Goal: Transaction & Acquisition: Purchase product/service

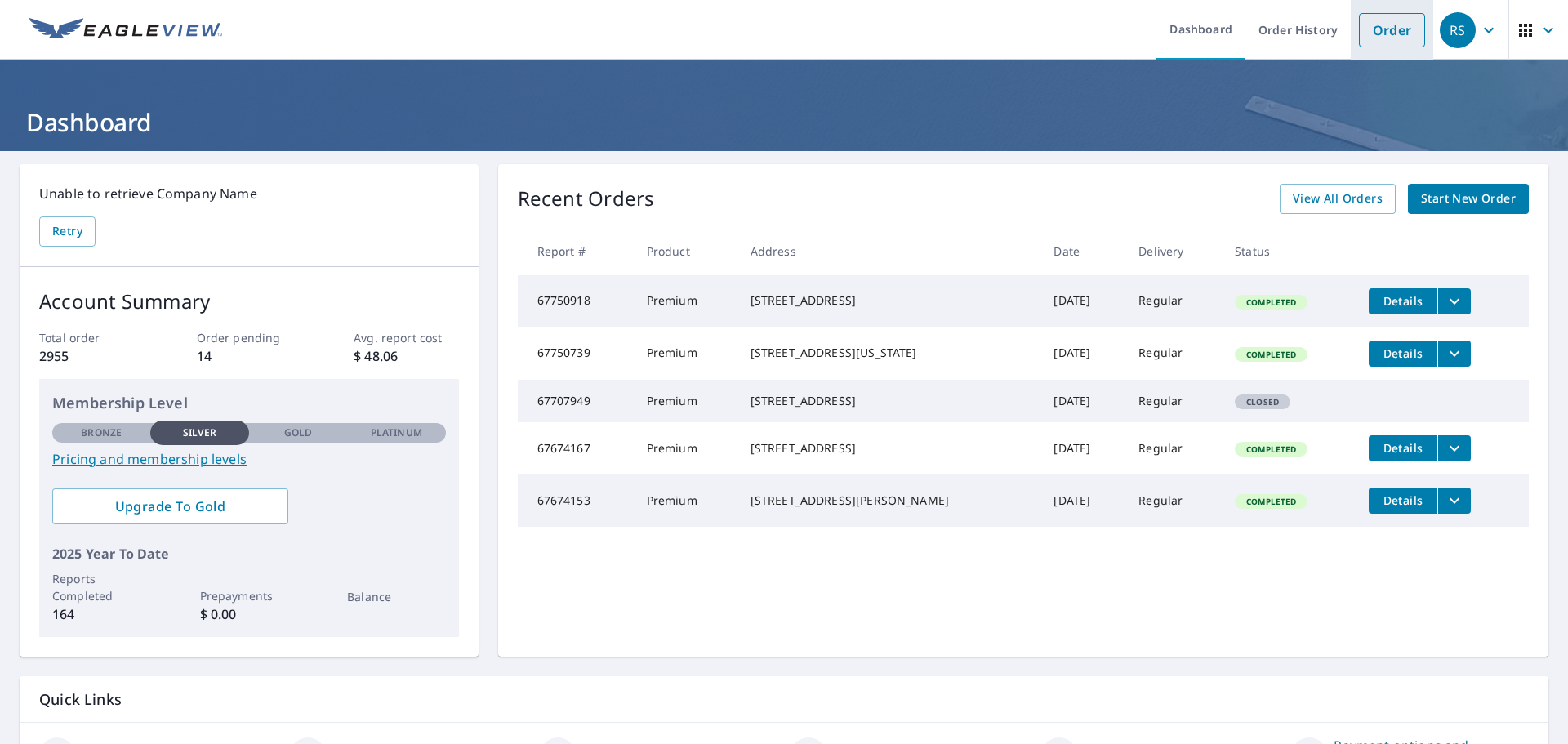
click at [1364, 32] on link "Order" at bounding box center [1392, 30] width 66 height 34
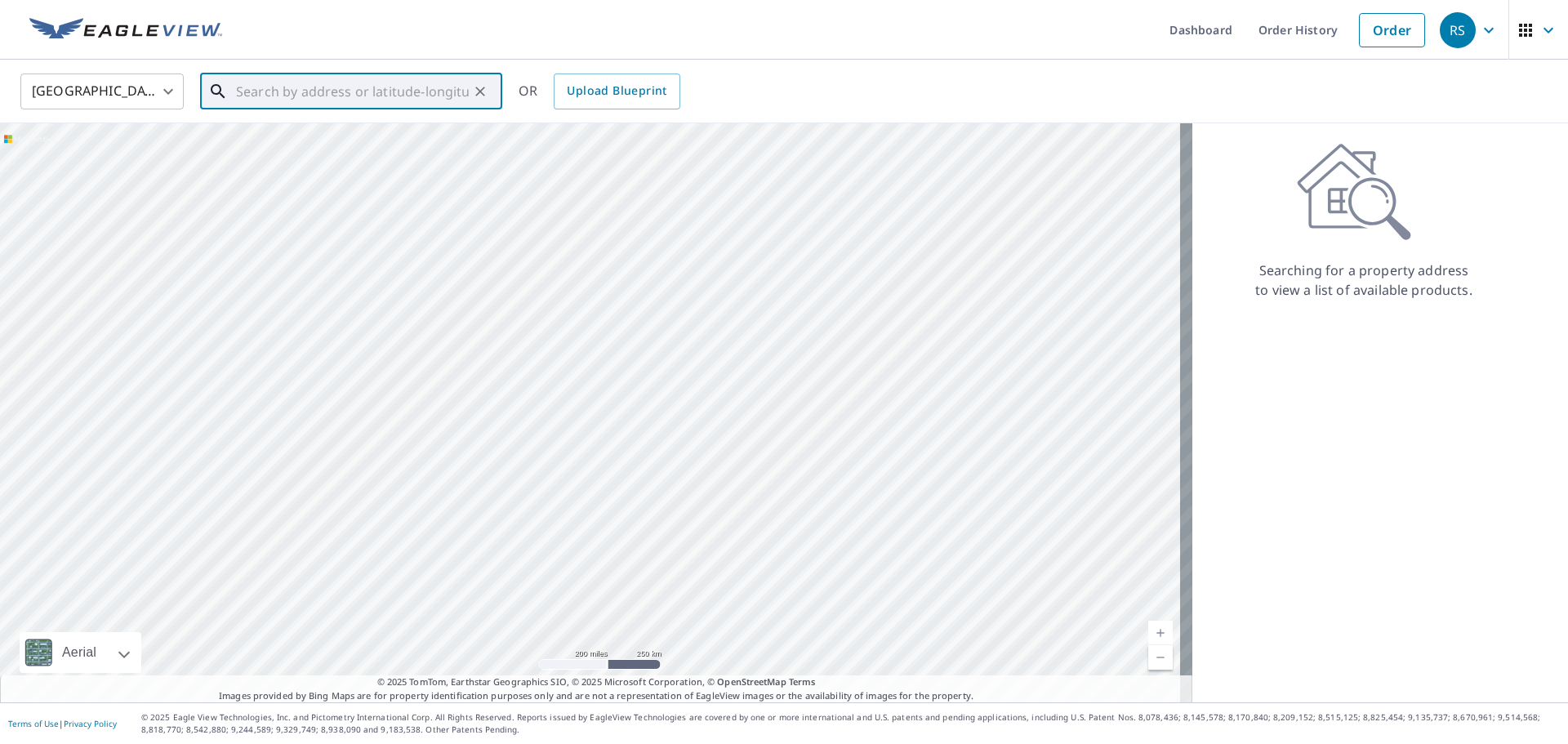
click at [317, 85] on input "text" at bounding box center [352, 92] width 233 height 45
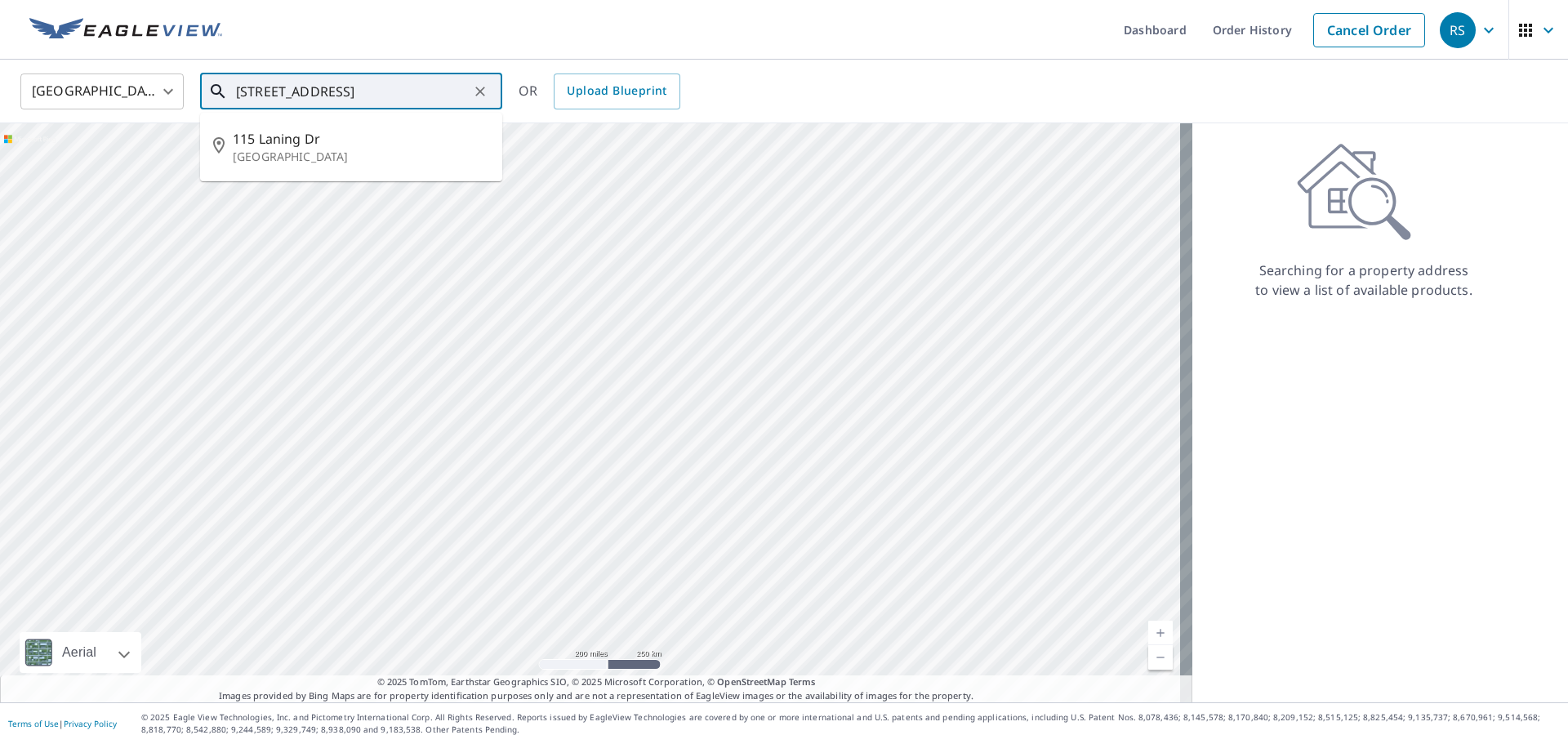
type input "[STREET_ADDRESS]"
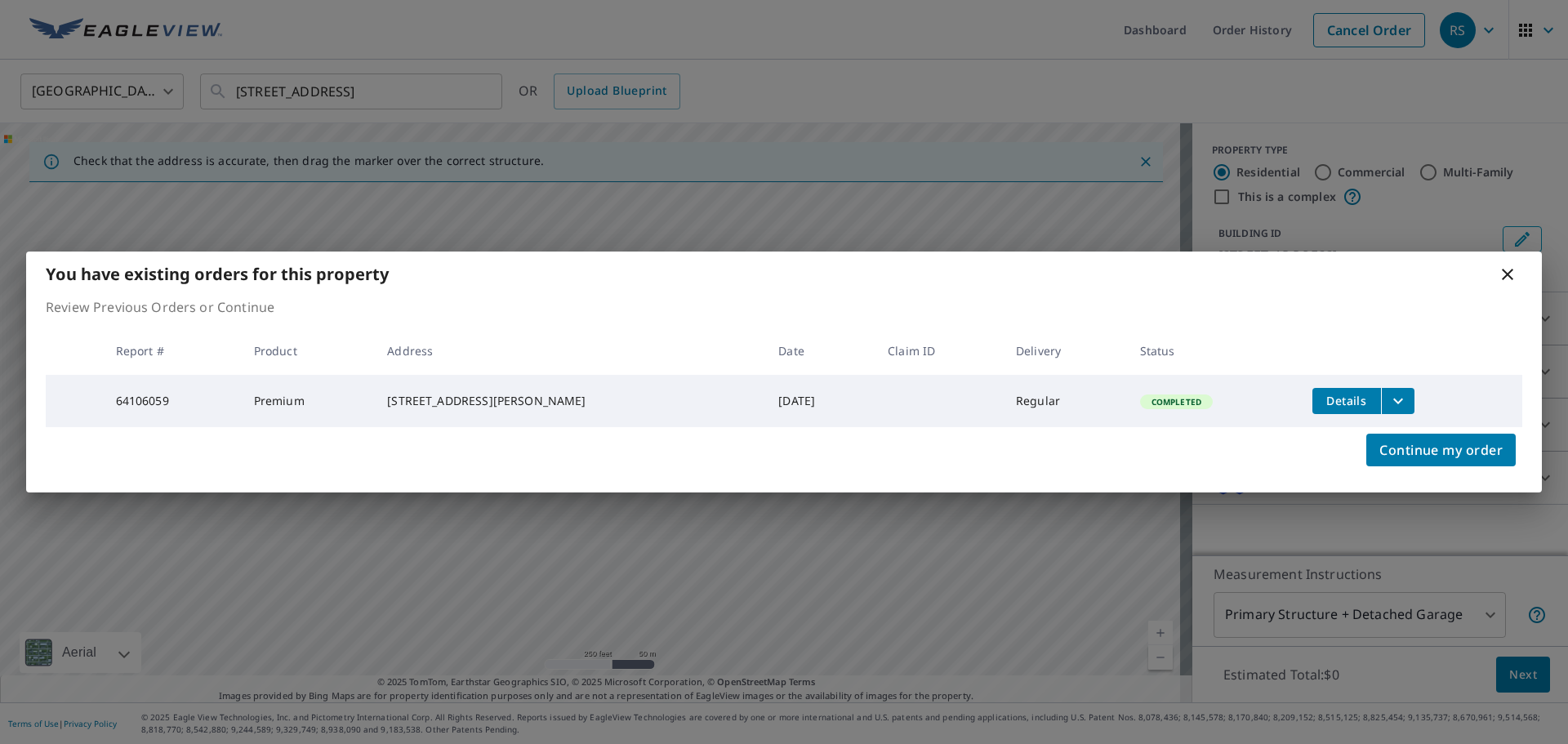
click at [1393, 398] on icon "filesDropdownBtn-64106059" at bounding box center [1398, 400] width 10 height 6
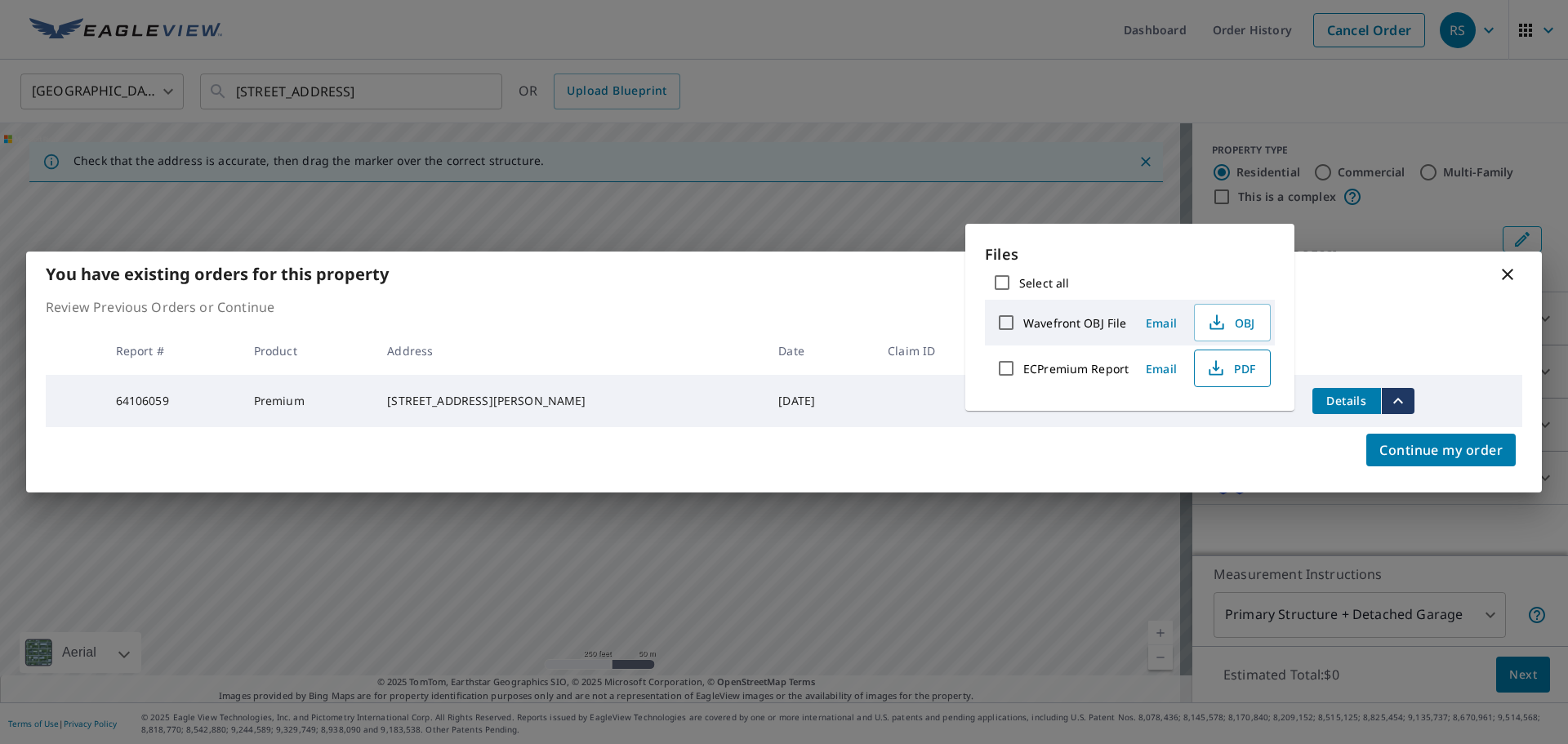
click at [1244, 372] on span "PDF" at bounding box center [1231, 367] width 52 height 19
click at [1509, 269] on icon at bounding box center [1508, 274] width 12 height 12
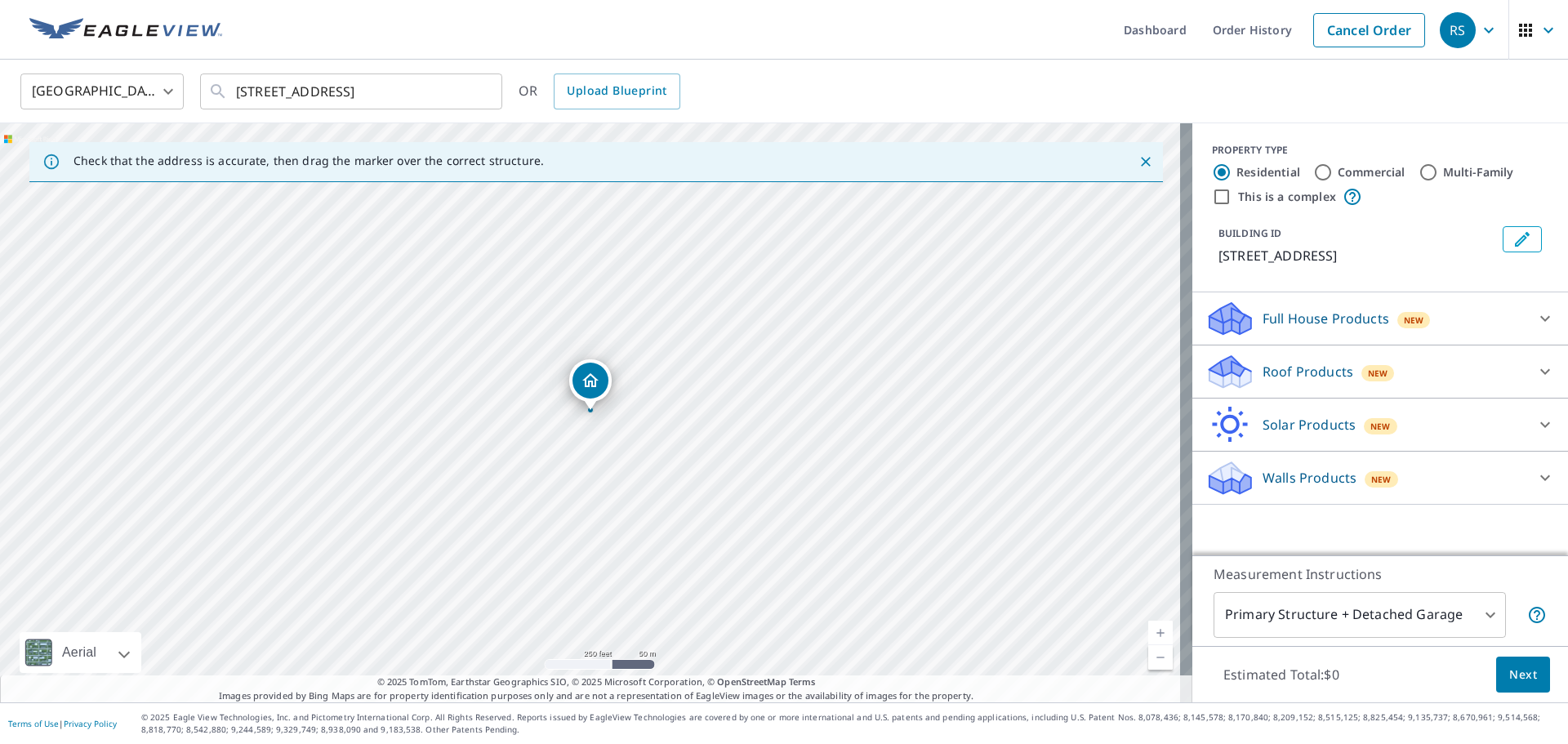
click at [1290, 367] on p "Roof Products" at bounding box center [1308, 371] width 91 height 19
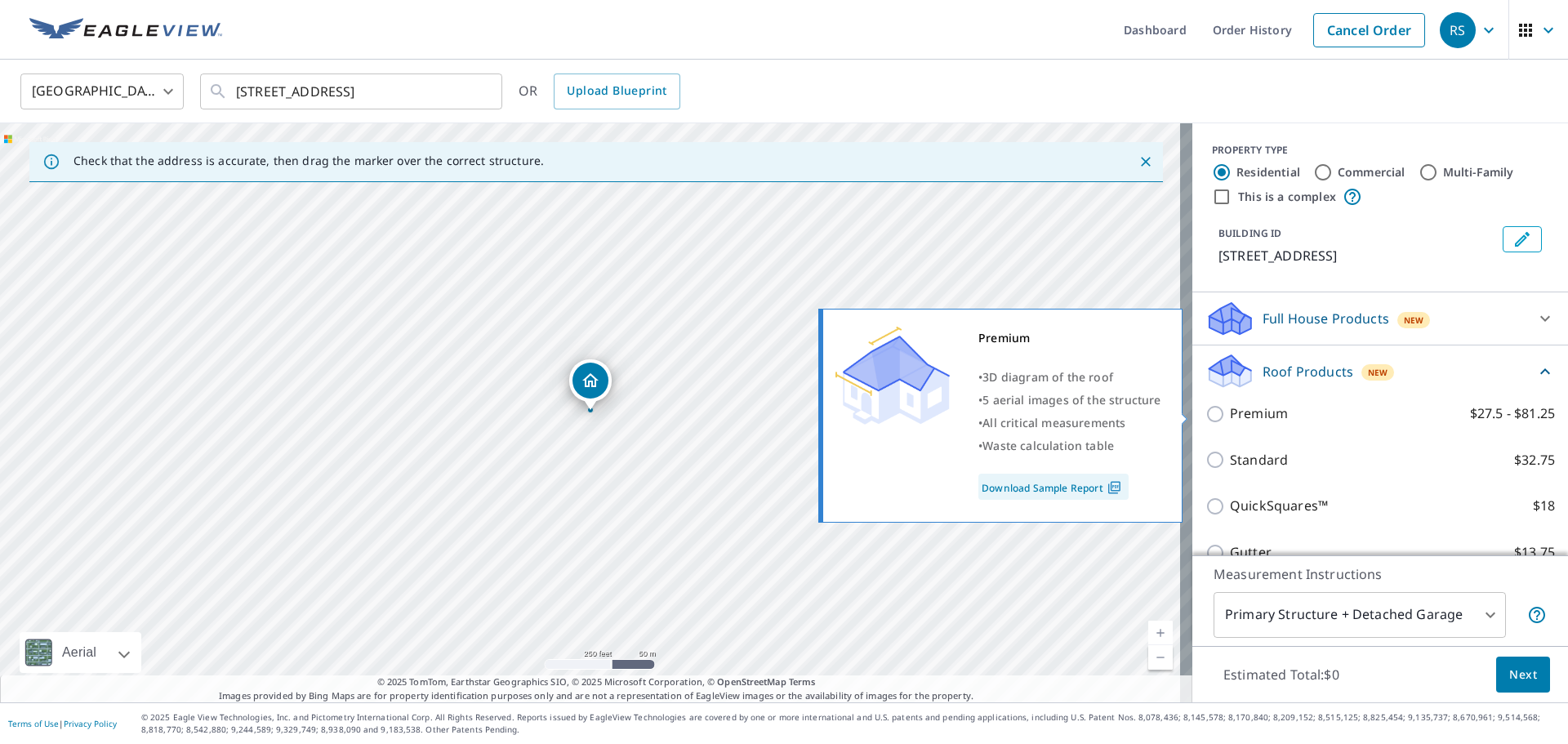
click at [1205, 414] on input "Premium $27.5 - $81.25" at bounding box center [1217, 414] width 24 height 19
checkbox input "true"
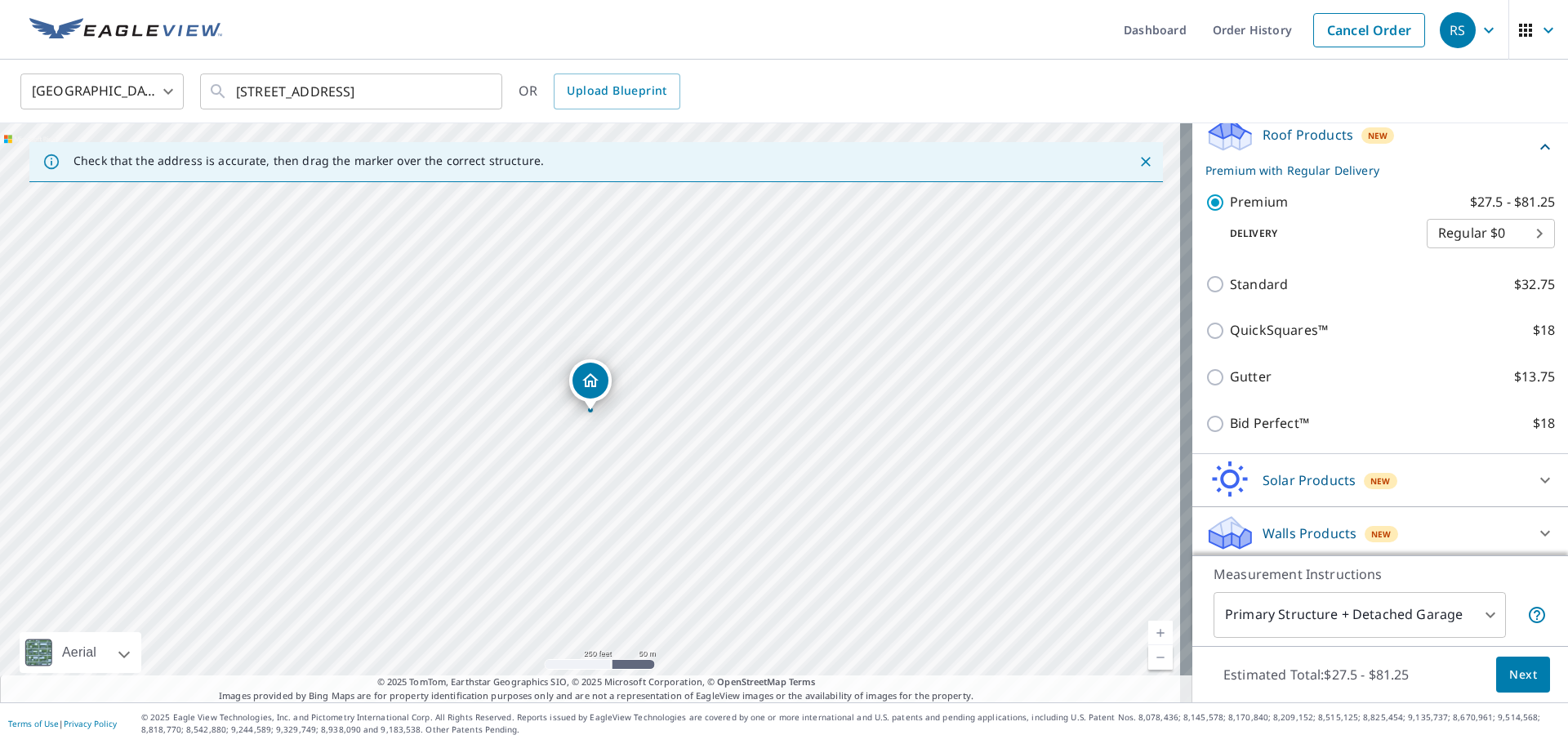
scroll to position [241, 0]
click at [1378, 611] on body "RS RS Dashboard Order History Cancel Order RS [GEOGRAPHIC_DATA] [GEOGRAPHIC_DAT…" at bounding box center [784, 372] width 1568 height 744
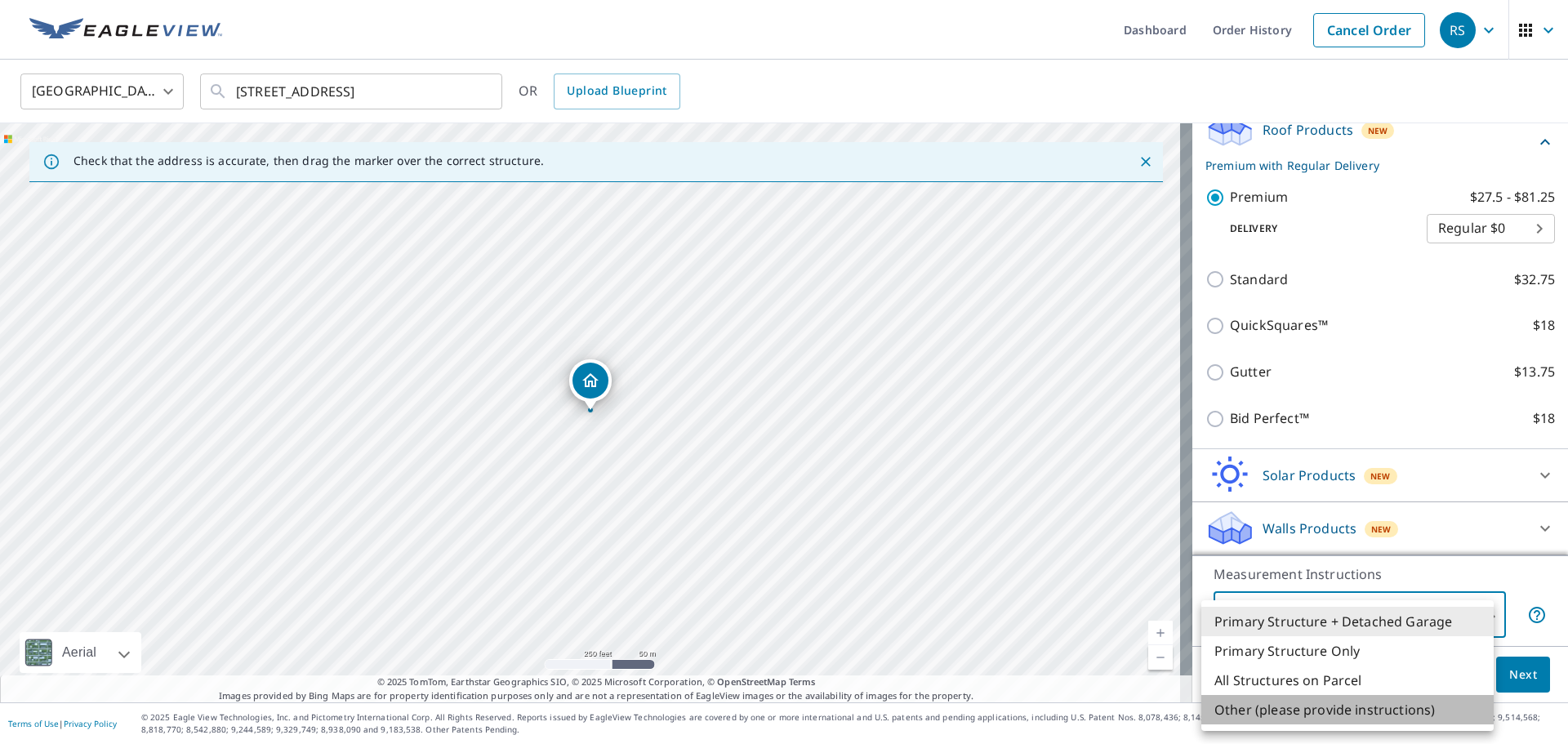
click at [1375, 711] on li "Other (please provide instructions)" at bounding box center [1348, 709] width 293 height 29
type input "5"
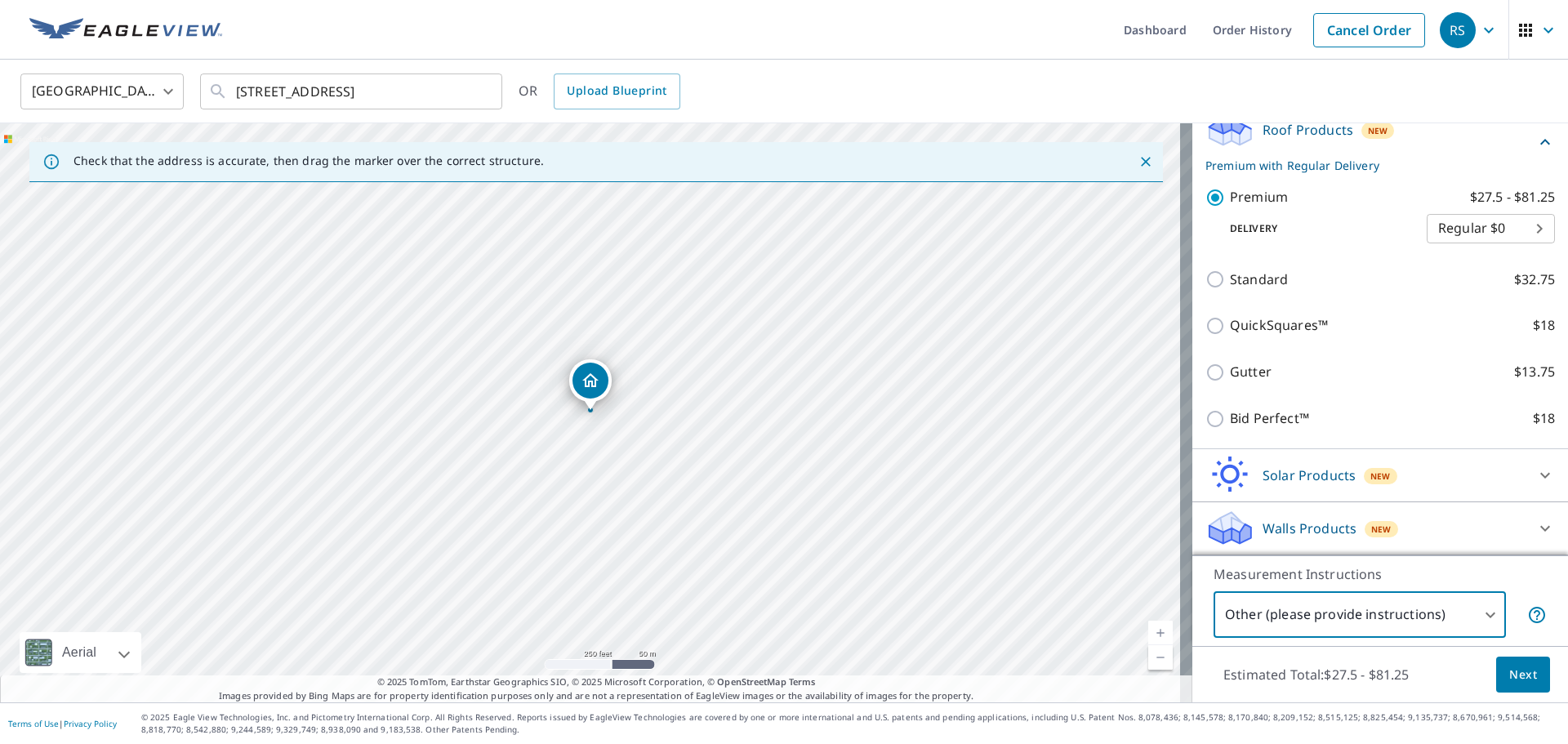
click at [1509, 677] on span "Next" at bounding box center [1523, 674] width 28 height 20
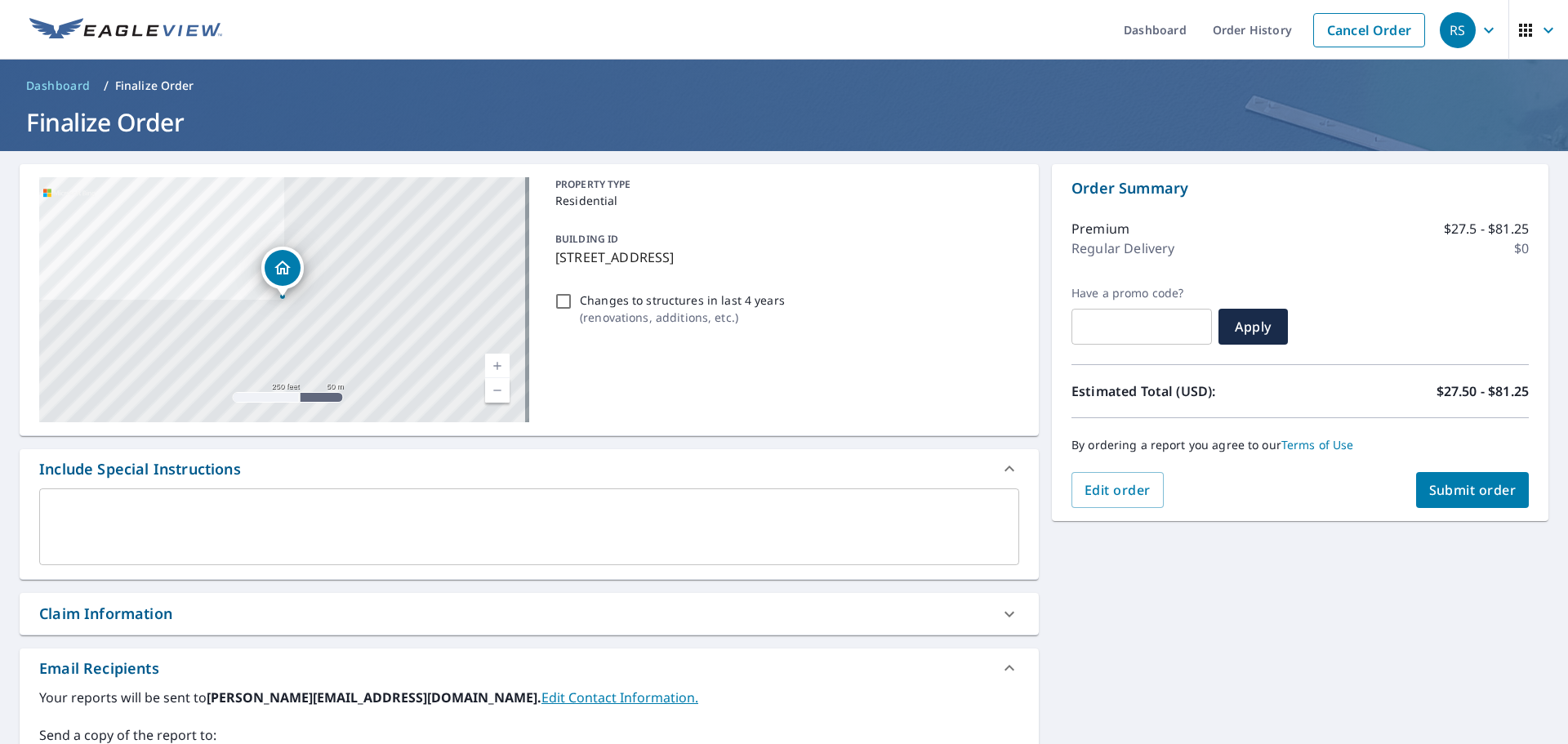
click at [649, 550] on div "x ​" at bounding box center [529, 526] width 980 height 77
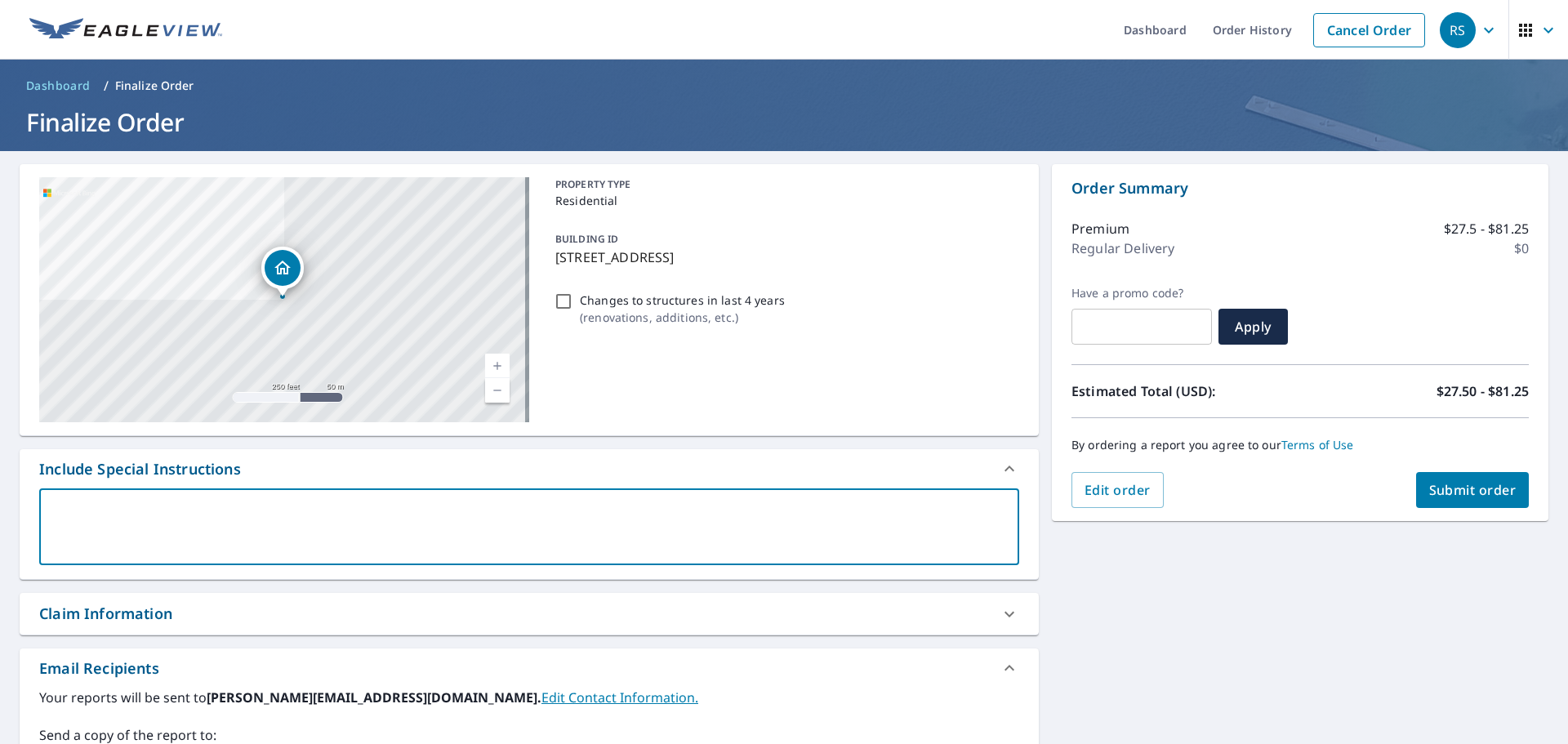
type textarea "B"
type textarea "x"
type textarea "BA"
type textarea "x"
type textarea "BAR"
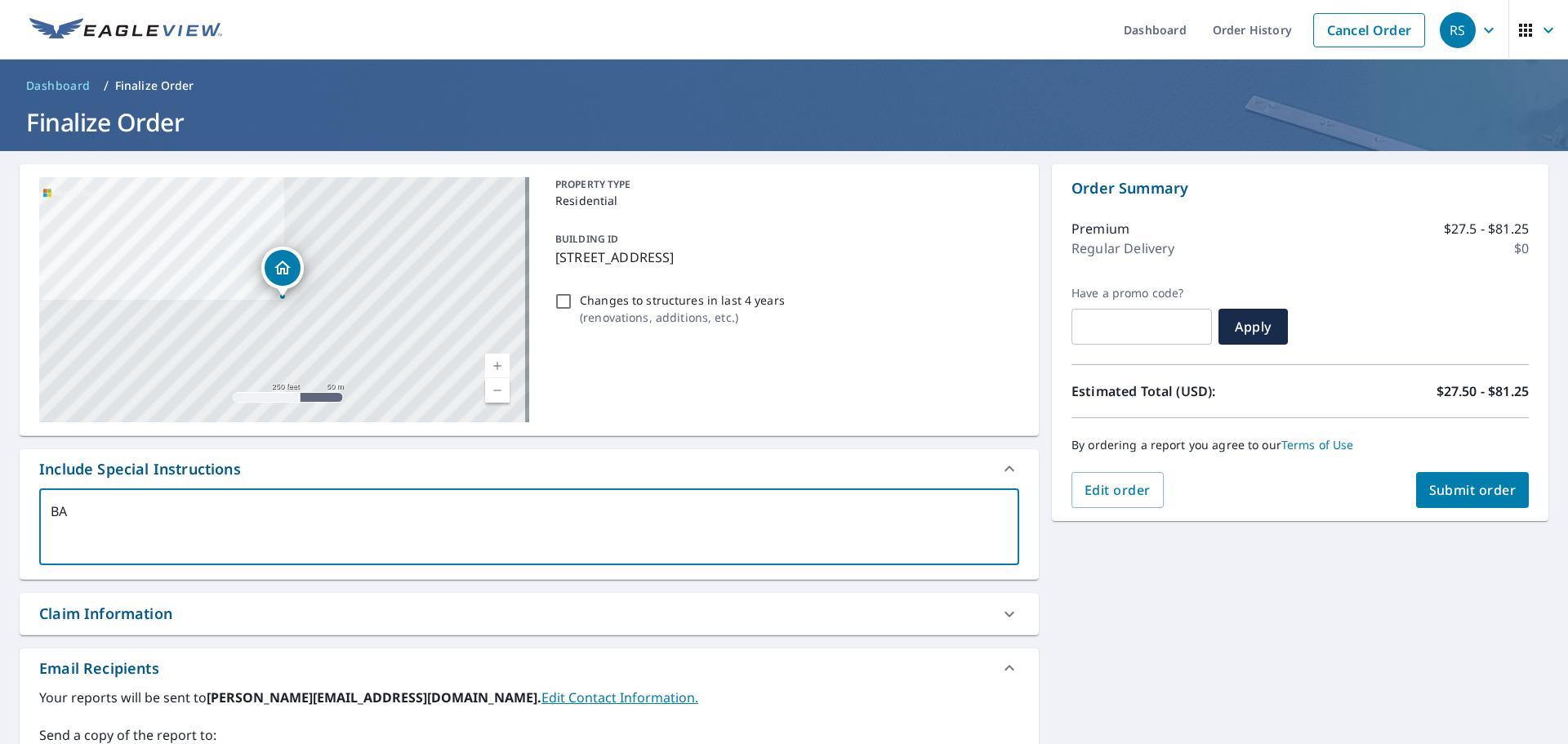
type textarea "x"
type textarea "BARN"
type textarea "x"
type textarea "BARN"
type textarea "x"
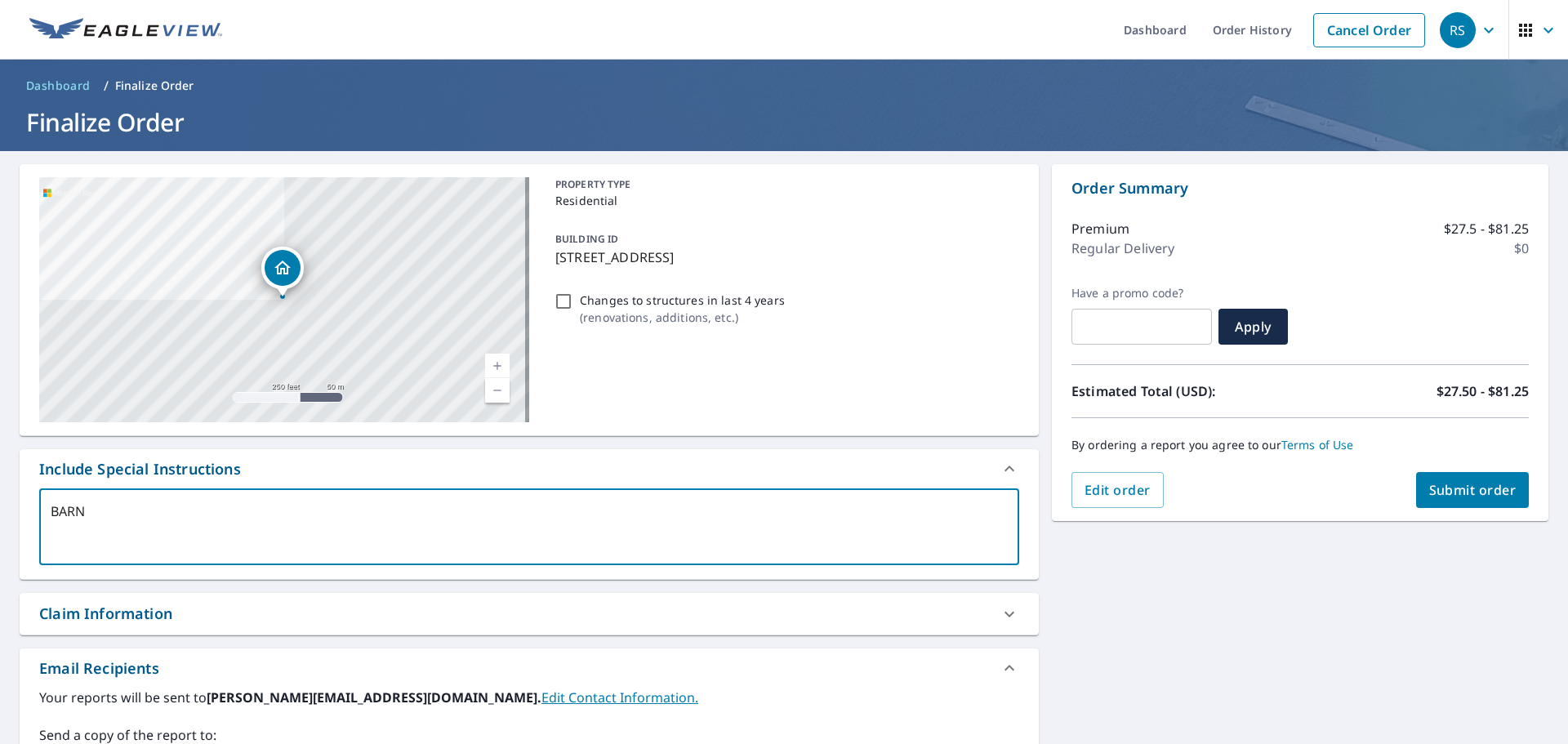
type textarea "BARN"
type textarea "x"
type textarea "BAR"
type textarea "x"
type textarea "BA"
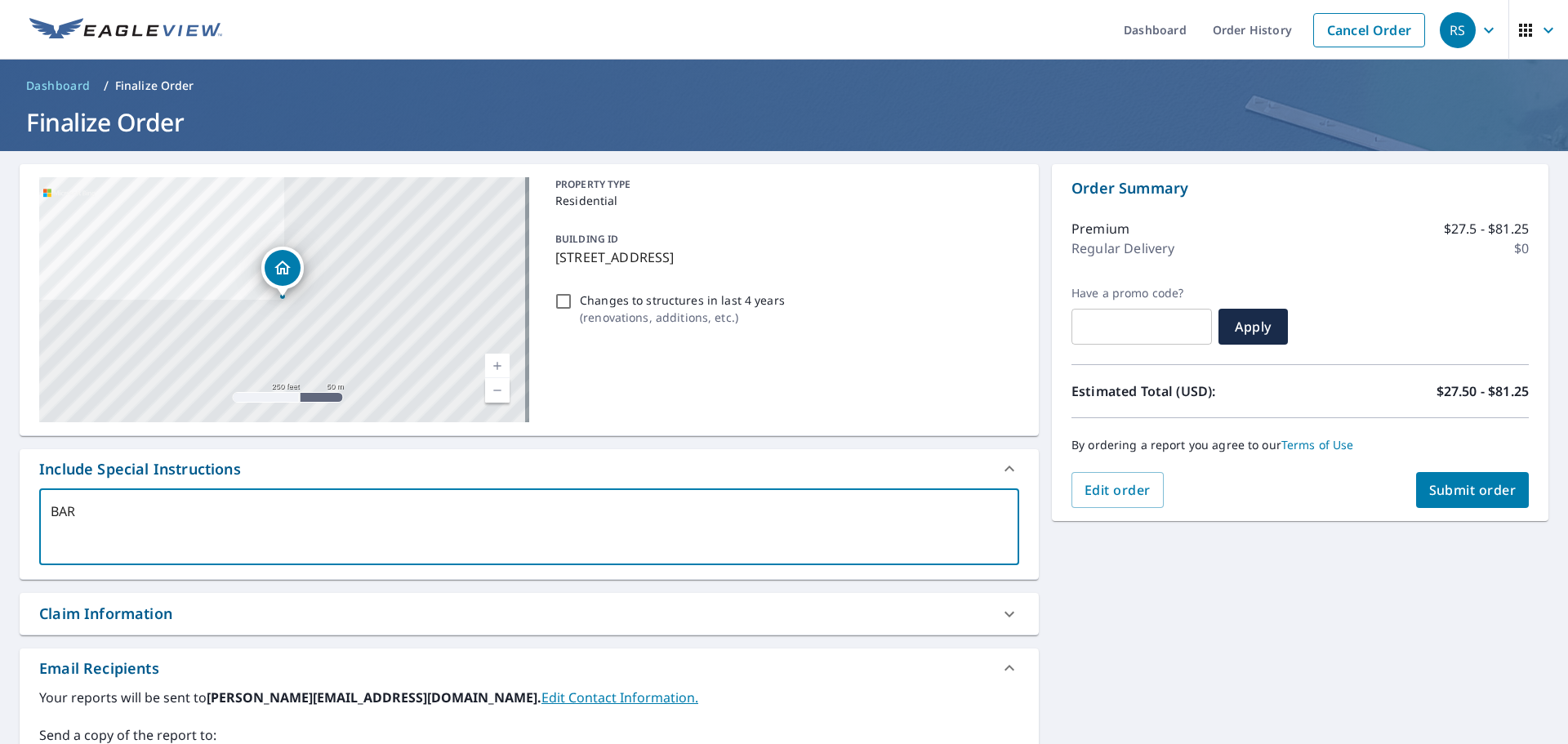
type textarea "x"
type textarea "B"
type textarea "x"
type textarea "D"
type textarea "x"
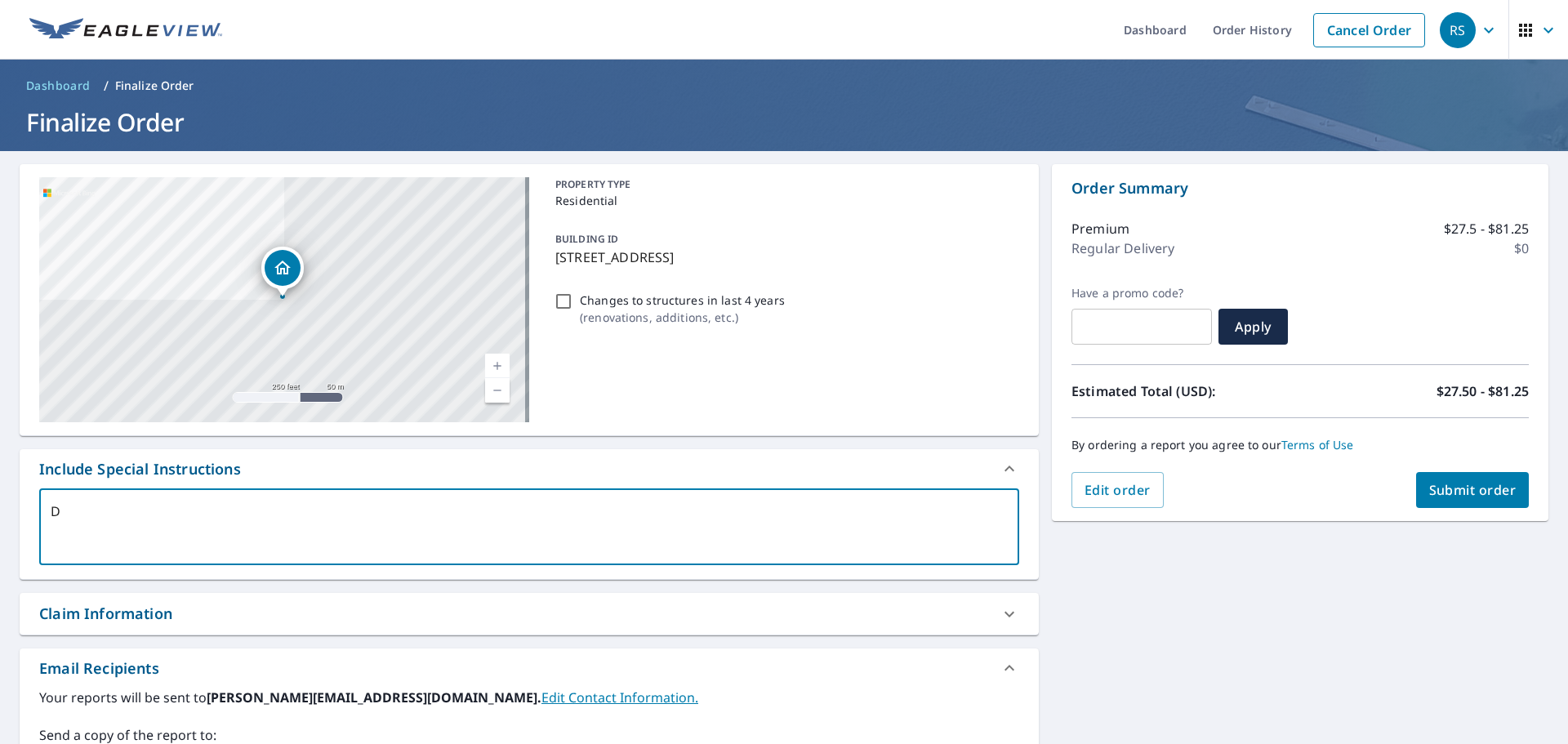
type textarea "DE"
type textarea "x"
type textarea "DET"
type textarea "x"
type textarea "DETA"
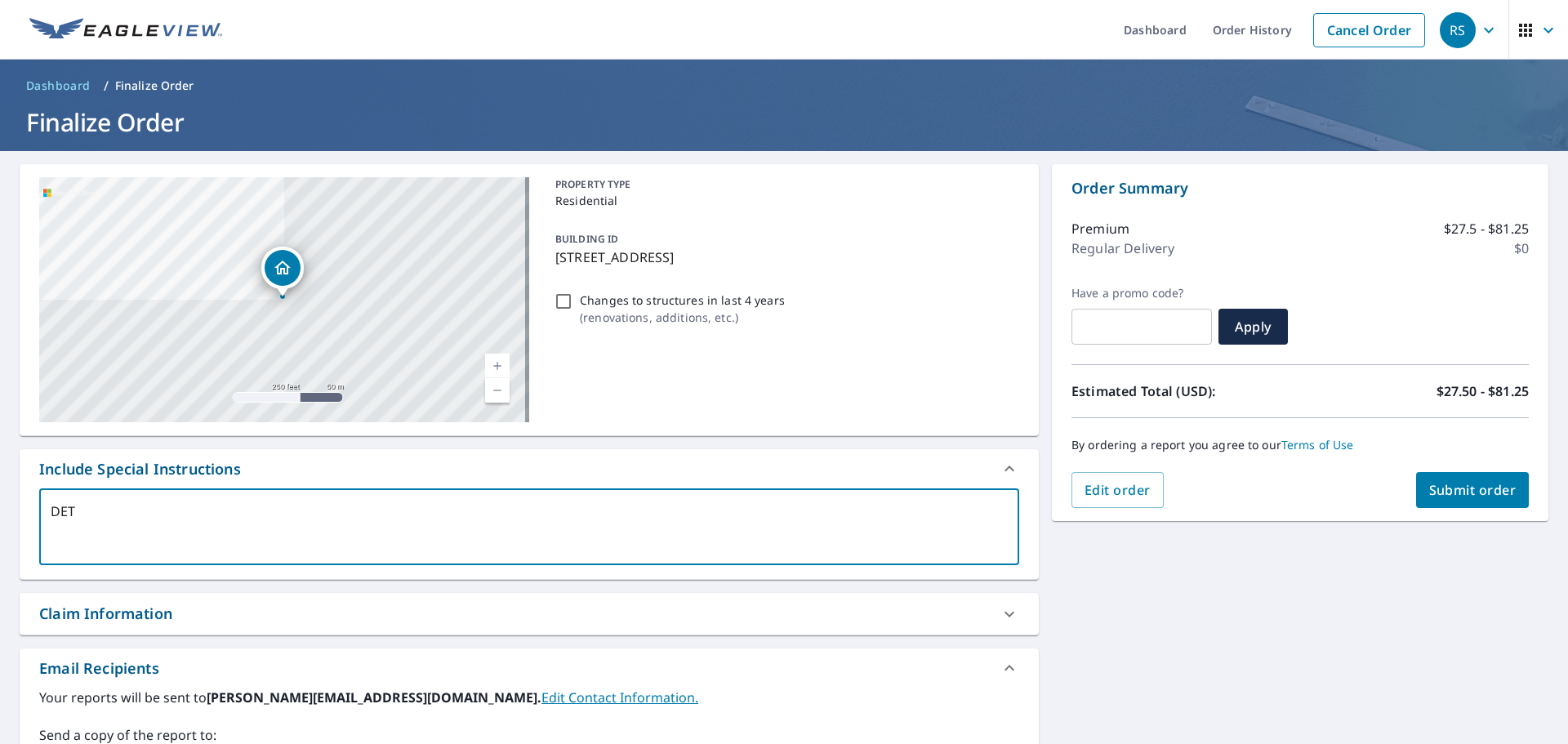
type textarea "x"
type textarea "DETAC"
type textarea "x"
type textarea "DETACH"
type textarea "x"
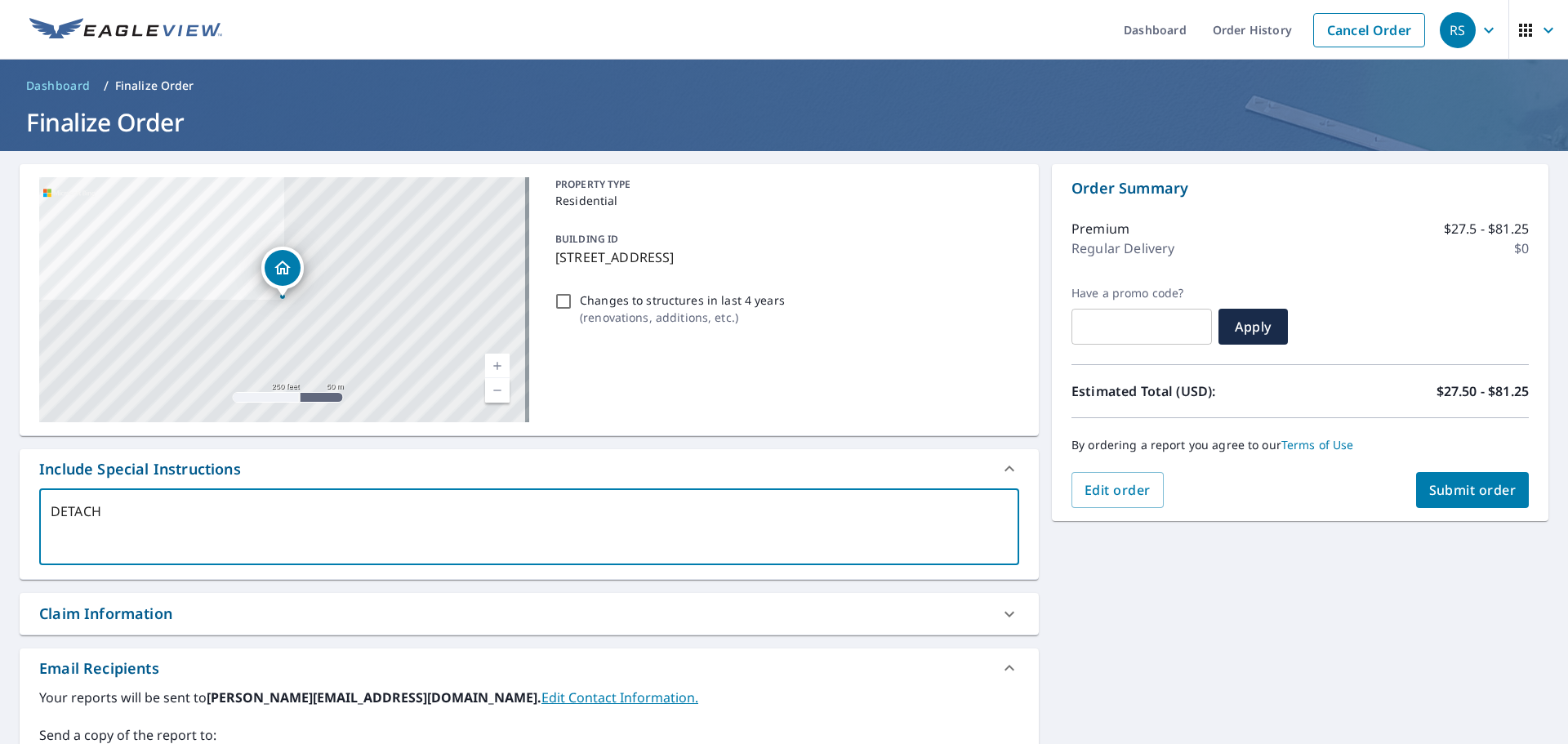
type textarea "DETACHE"
type textarea "x"
type textarea "DETACHED"
type textarea "x"
type textarea "DETACHED"
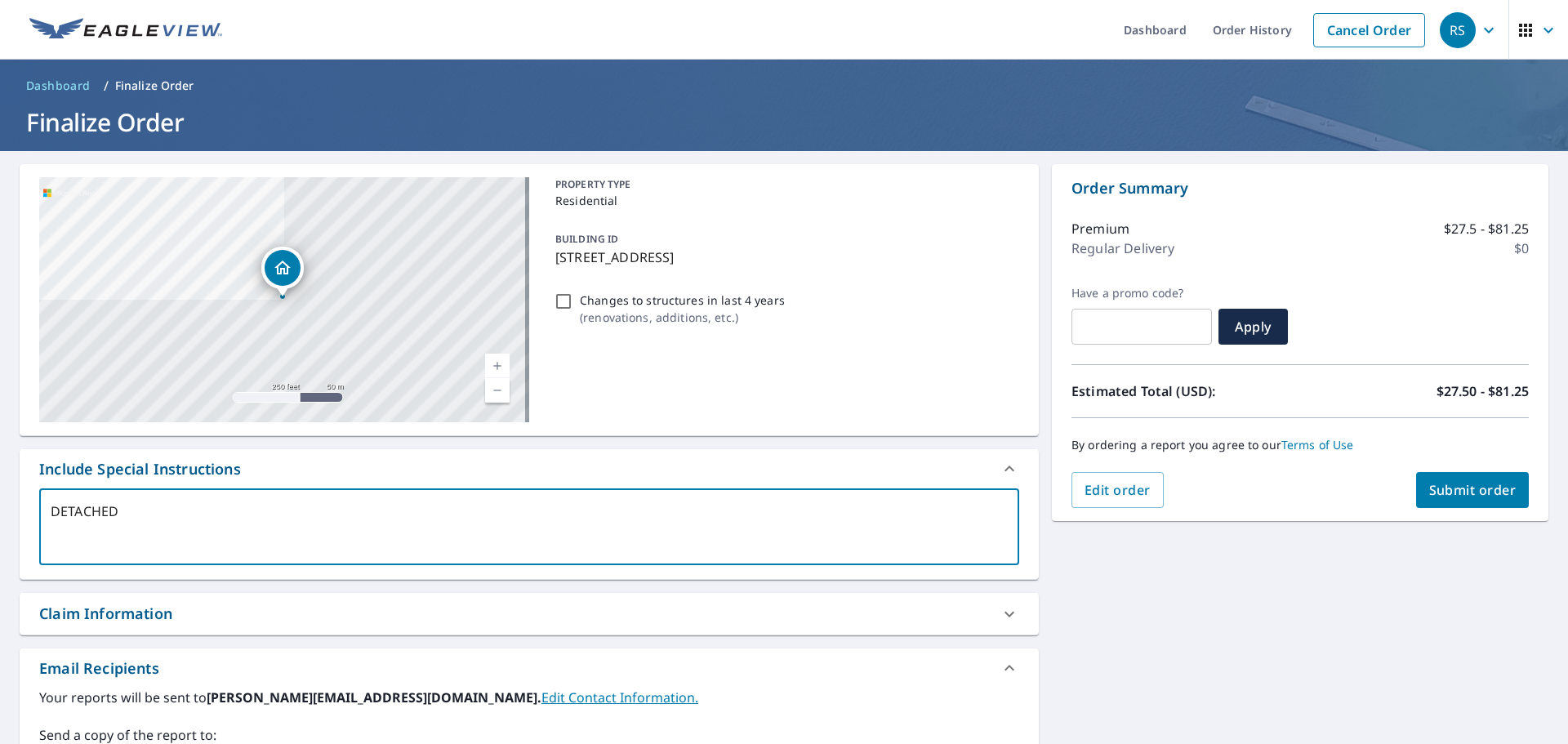
type textarea "x"
type textarea "DETACHED B"
type textarea "x"
type textarea "DETACHED BA"
type textarea "x"
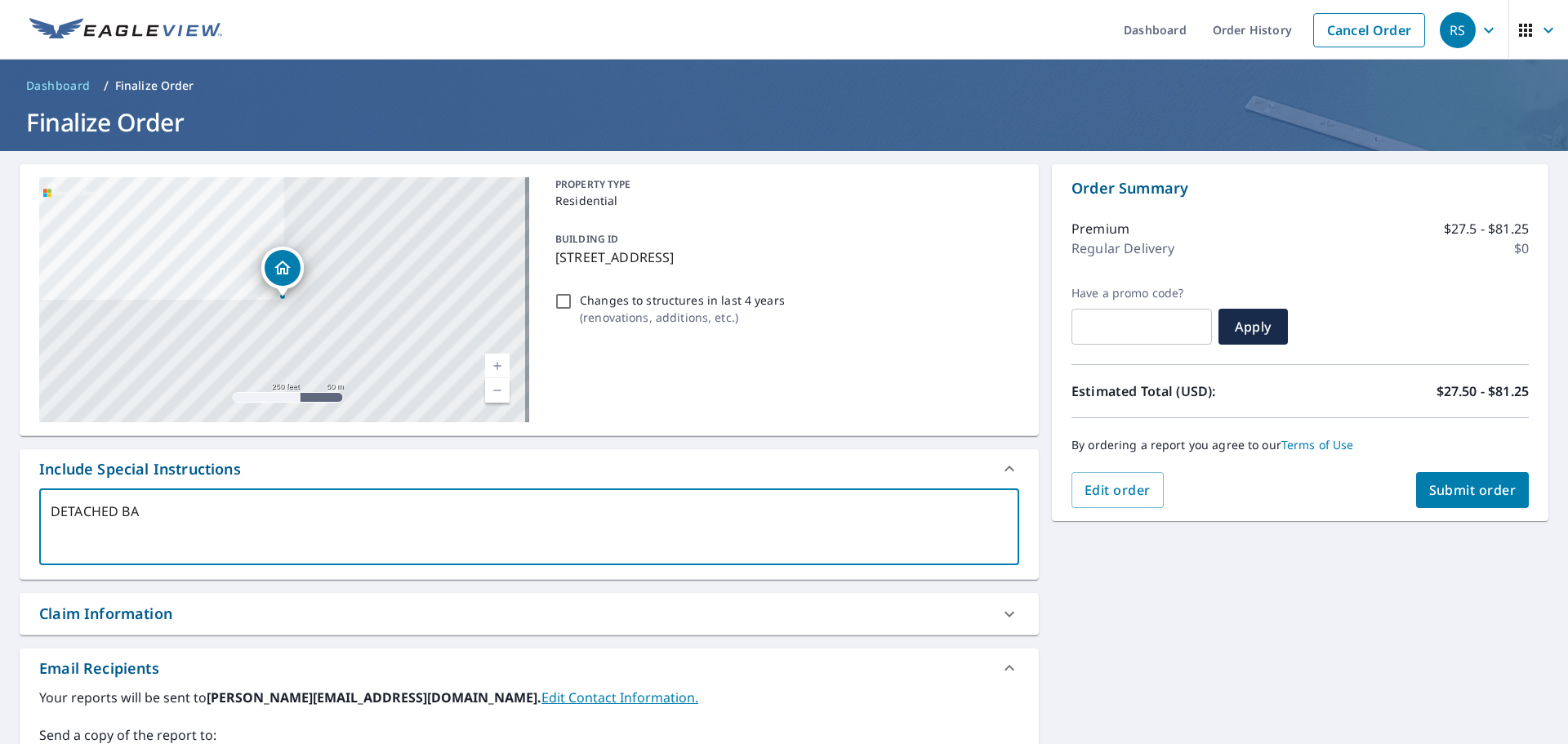
type textarea "DETACHED BAR"
type textarea "x"
type textarea "DETACHED BARN"
type textarea "x"
type textarea "DETACHED BARN"
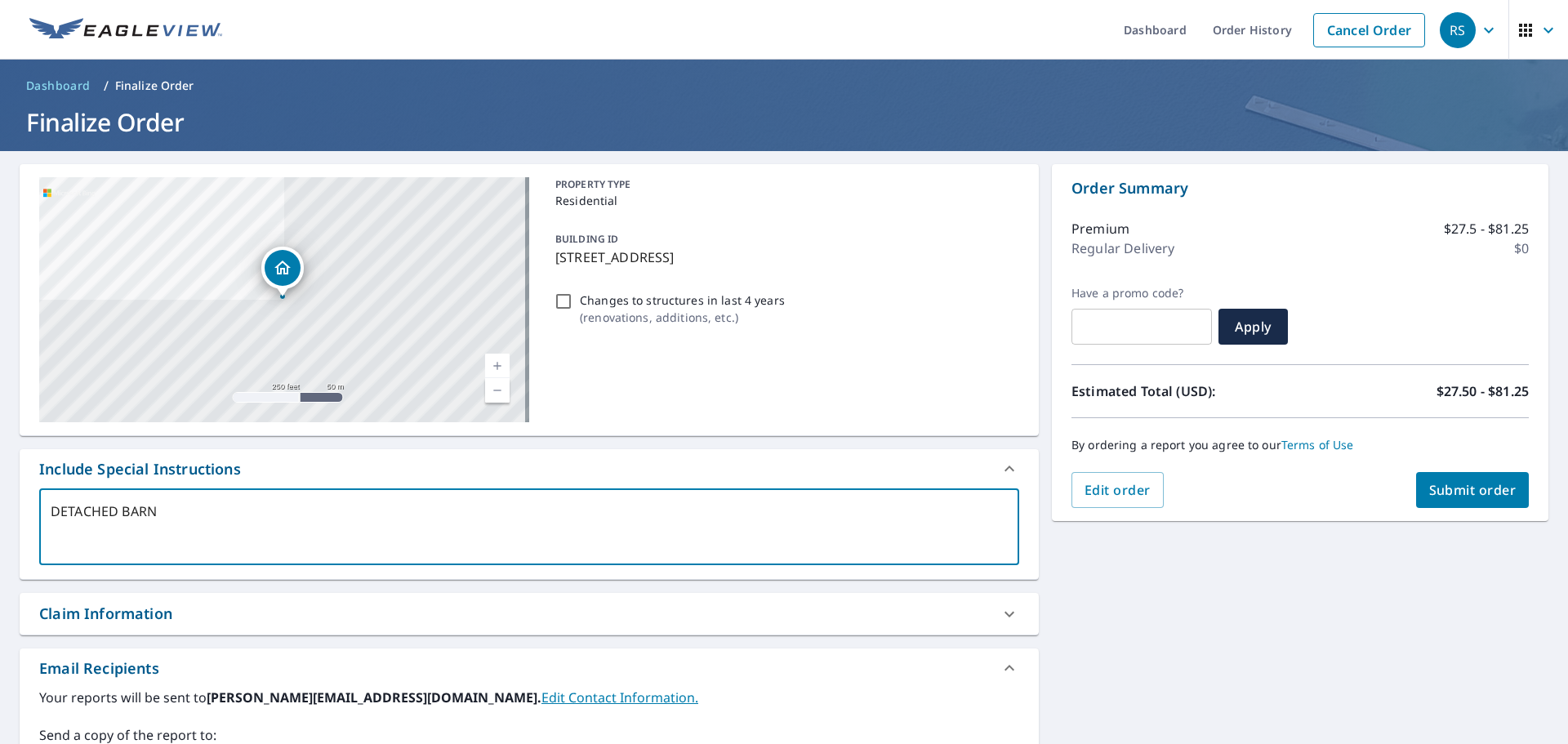
type textarea "x"
type textarea "DETACHED BARN S"
type textarea "x"
type textarea "DETACHED BARN ST"
type textarea "x"
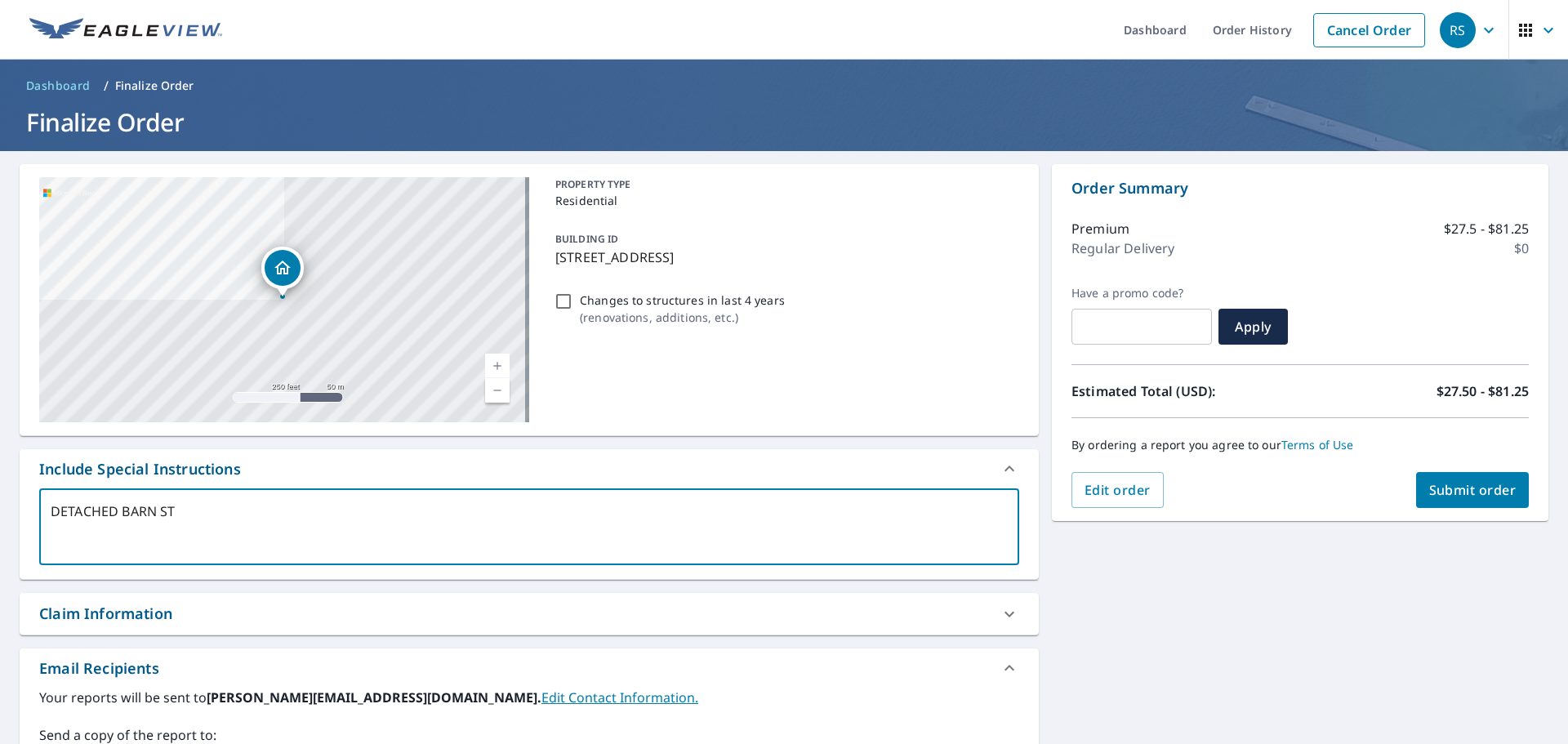
type textarea "DETACHED BARN STR"
type textarea "x"
type textarea "DETACHED BARN STRU"
type textarea "x"
type textarea "DETACHED BARN STRUC"
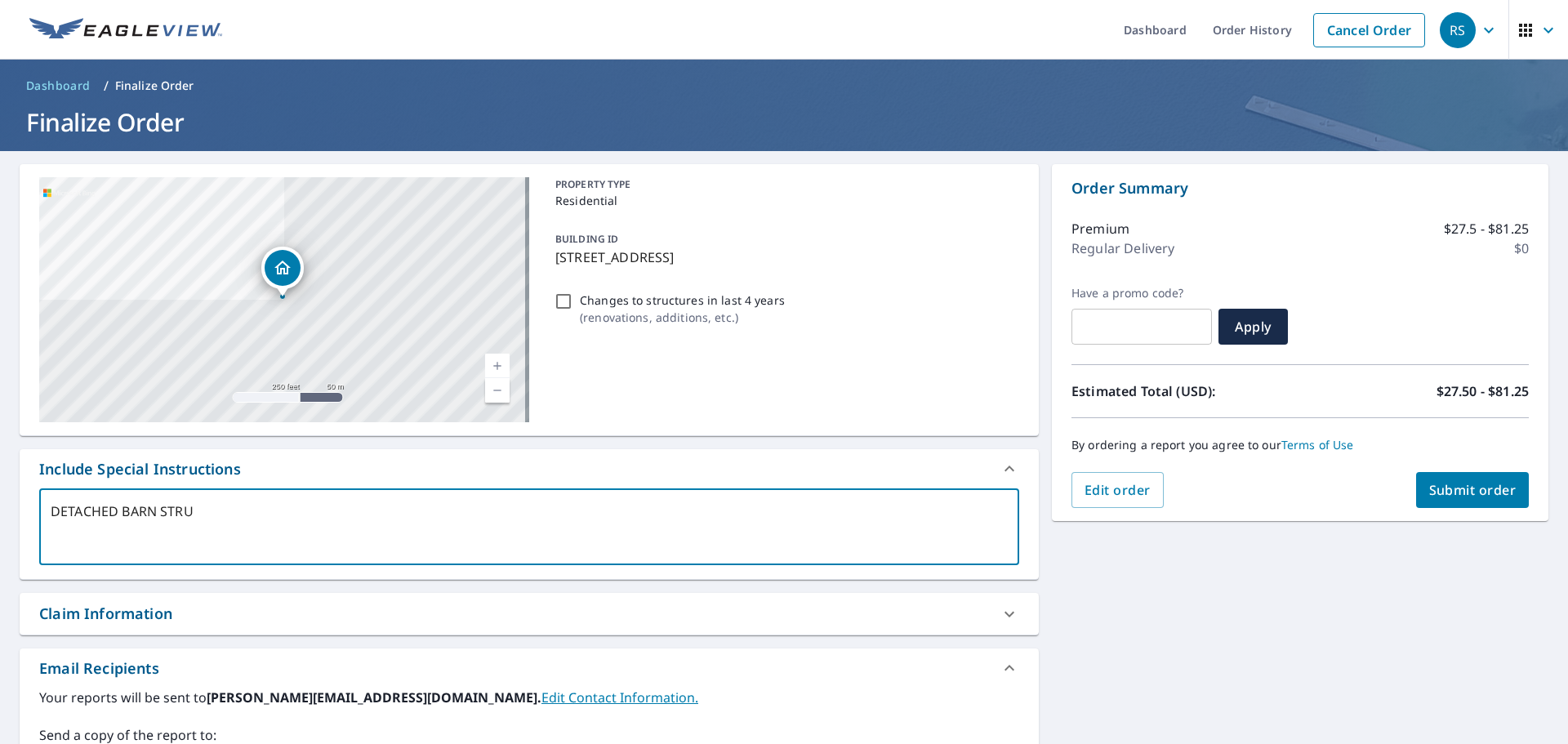
type textarea "x"
type textarea "DETACHED BARN STRUCT"
type textarea "x"
type textarea "DETACHED BARN STRUCTU"
type textarea "x"
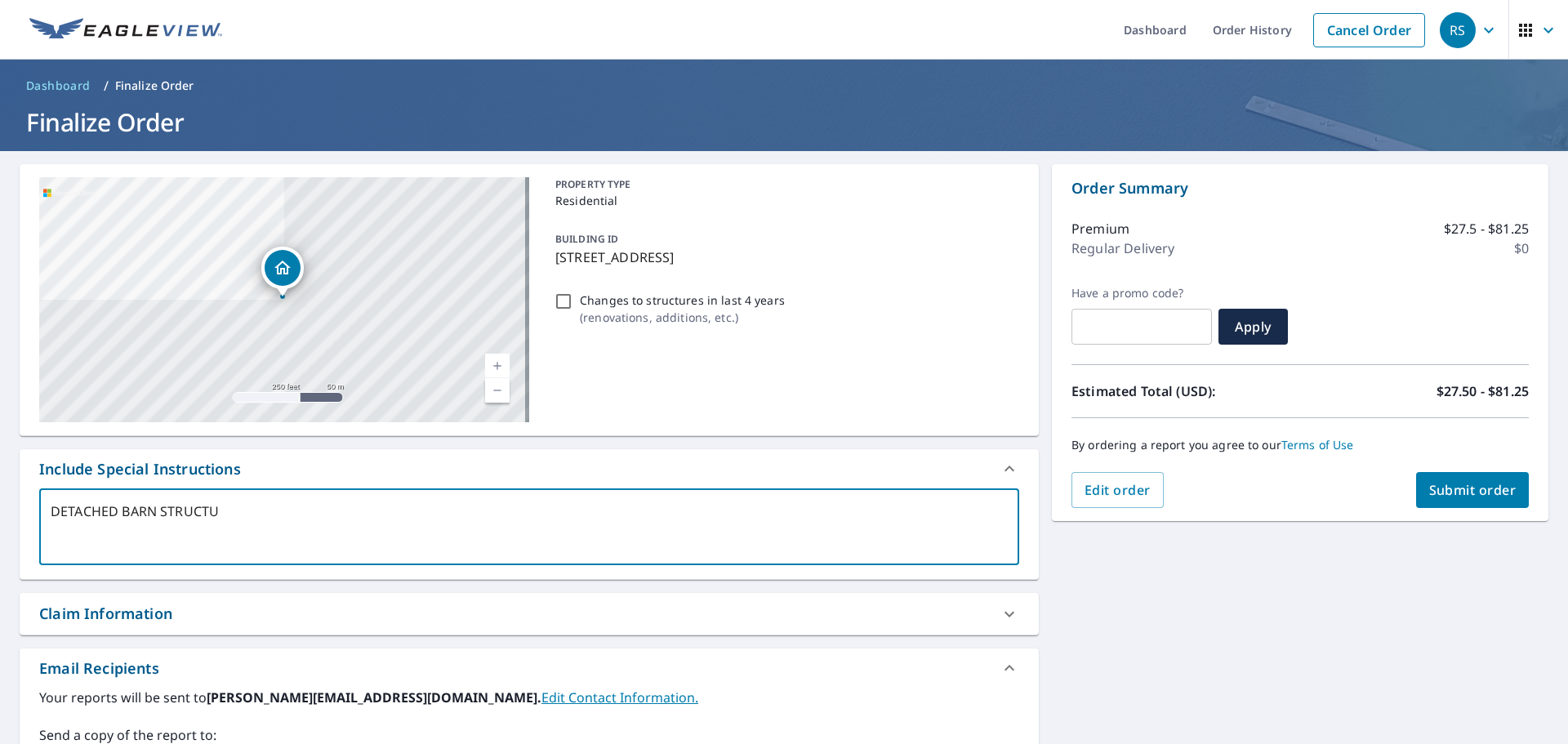
type textarea "DETACHED BARN STRUCTUR"
type textarea "x"
type textarea "DETACHED BARN STRUCTURE"
type textarea "x"
type textarea "DETACHED BARN STRUCTURE"
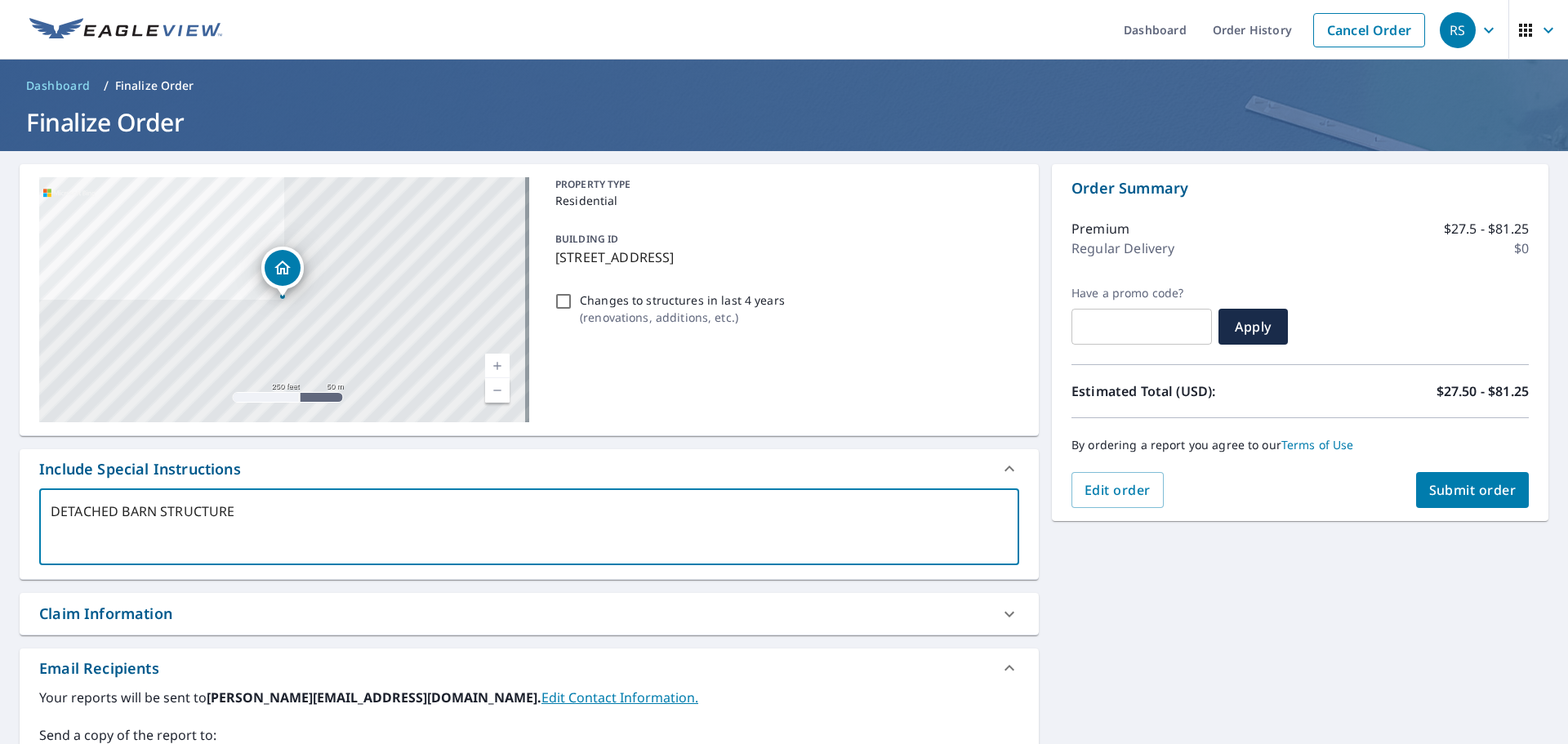
type textarea "x"
type textarea "DETACHED BARN STRUCTURE O"
type textarea "x"
type textarea "DETACHED BARN STRUCTURE ON"
type textarea "x"
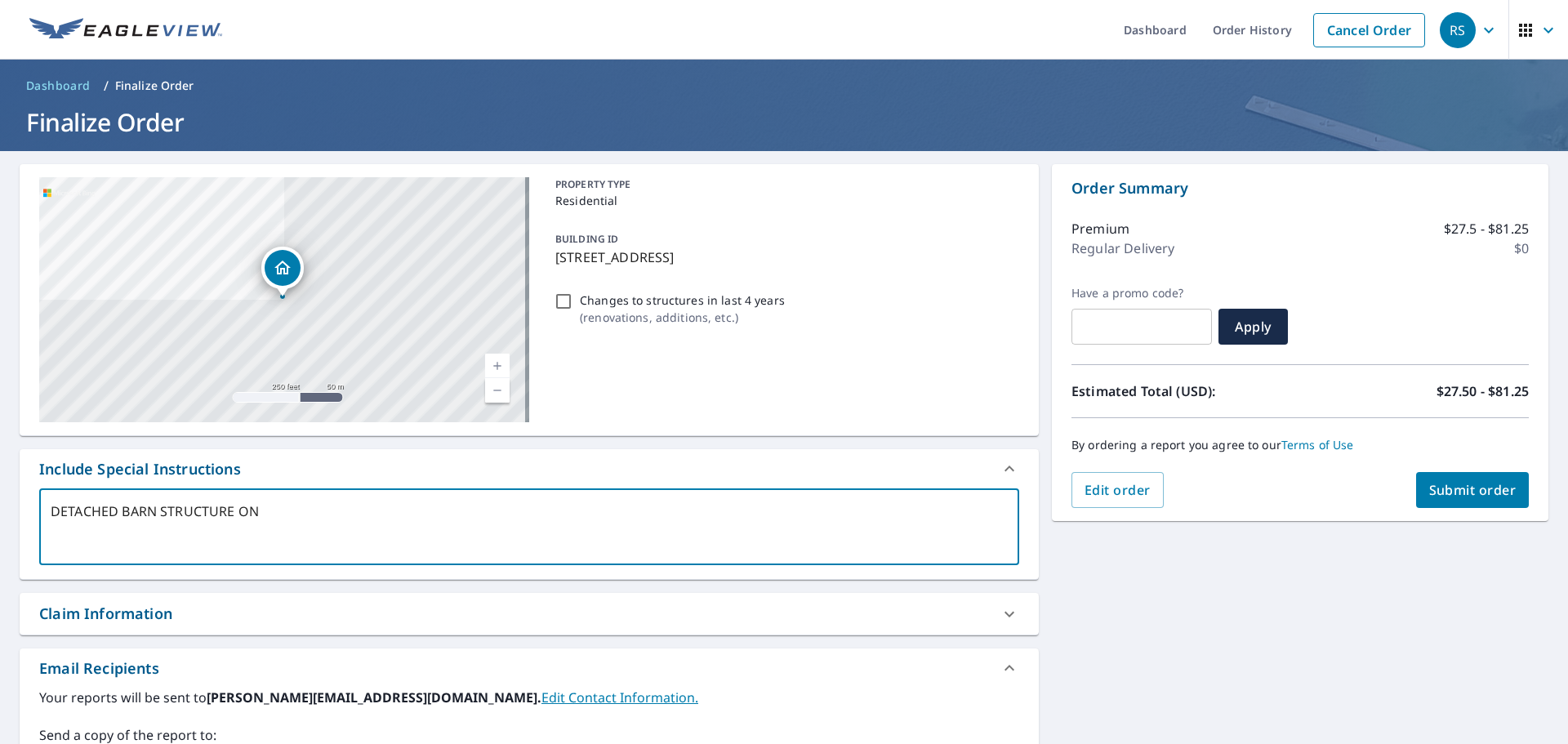
type textarea "DETACHED BARN STRUCTURE ONL"
type textarea "x"
type textarea "DETACHED BARN STRUCTURE ONLY"
type textarea "x"
type textarea "DETACHED BARN STRUCTURE ONLY"
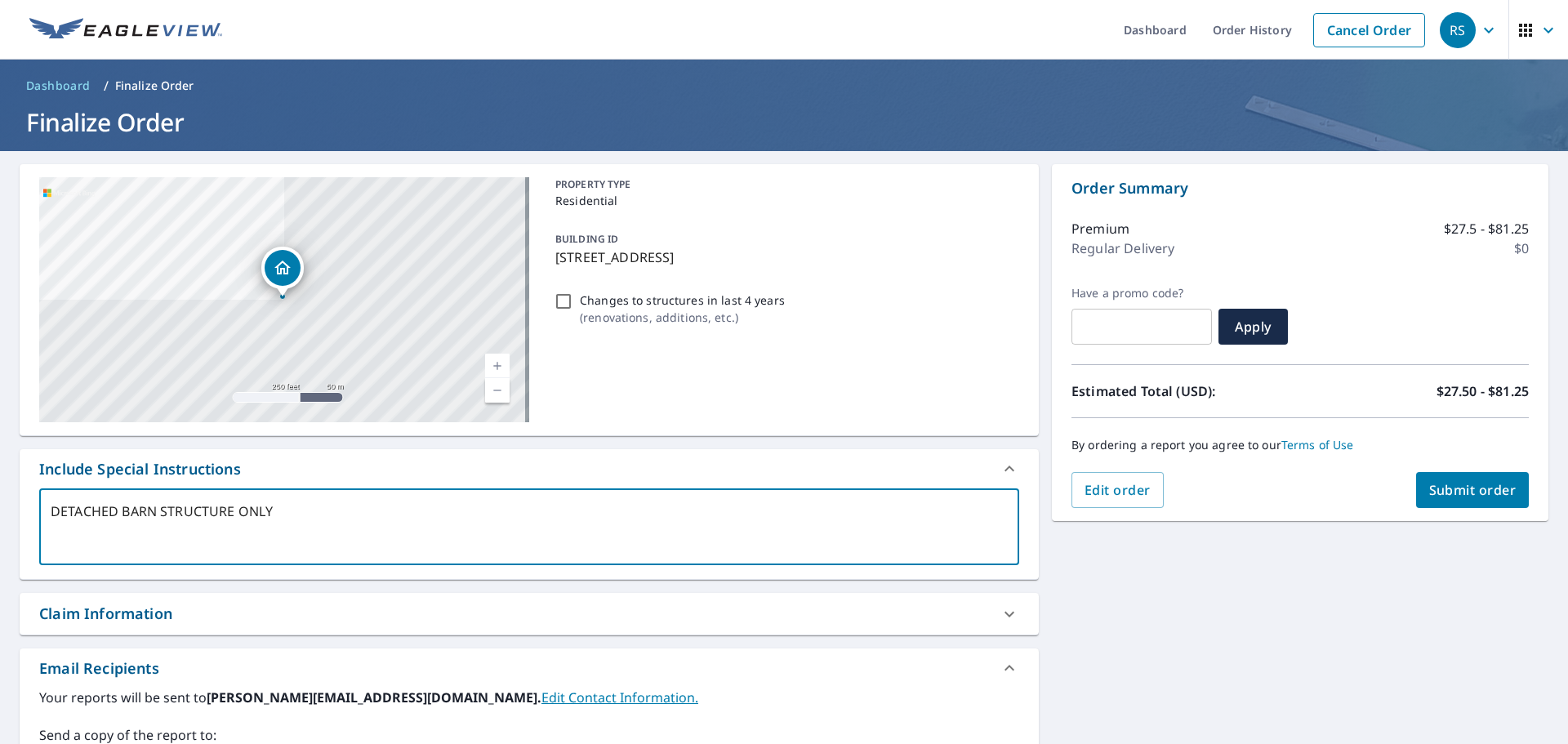
type textarea "x"
type textarea "DETACHED BARN STRUCTURE ONLY P"
type textarea "x"
type textarea "DETACHED BARN STRUCTURE ONLY PL"
type textarea "x"
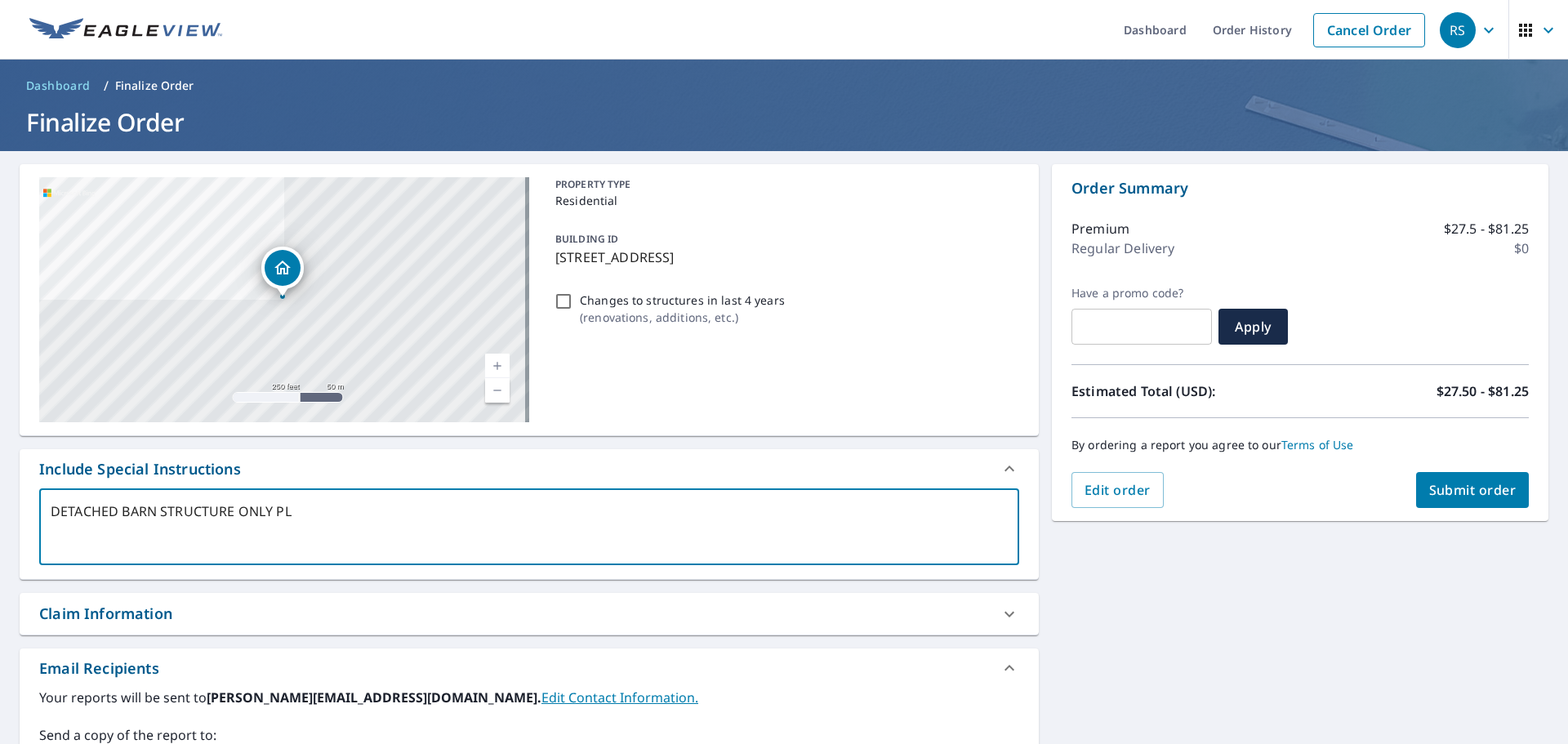
type textarea "DETACHED BARN STRUCTURE ONLY PLE"
type textarea "x"
type textarea "DETACHED BARN STRUCTURE ONLY PLEA"
type textarea "x"
type textarea "DETACHED BARN STRUCTURE ONLY PLEAS"
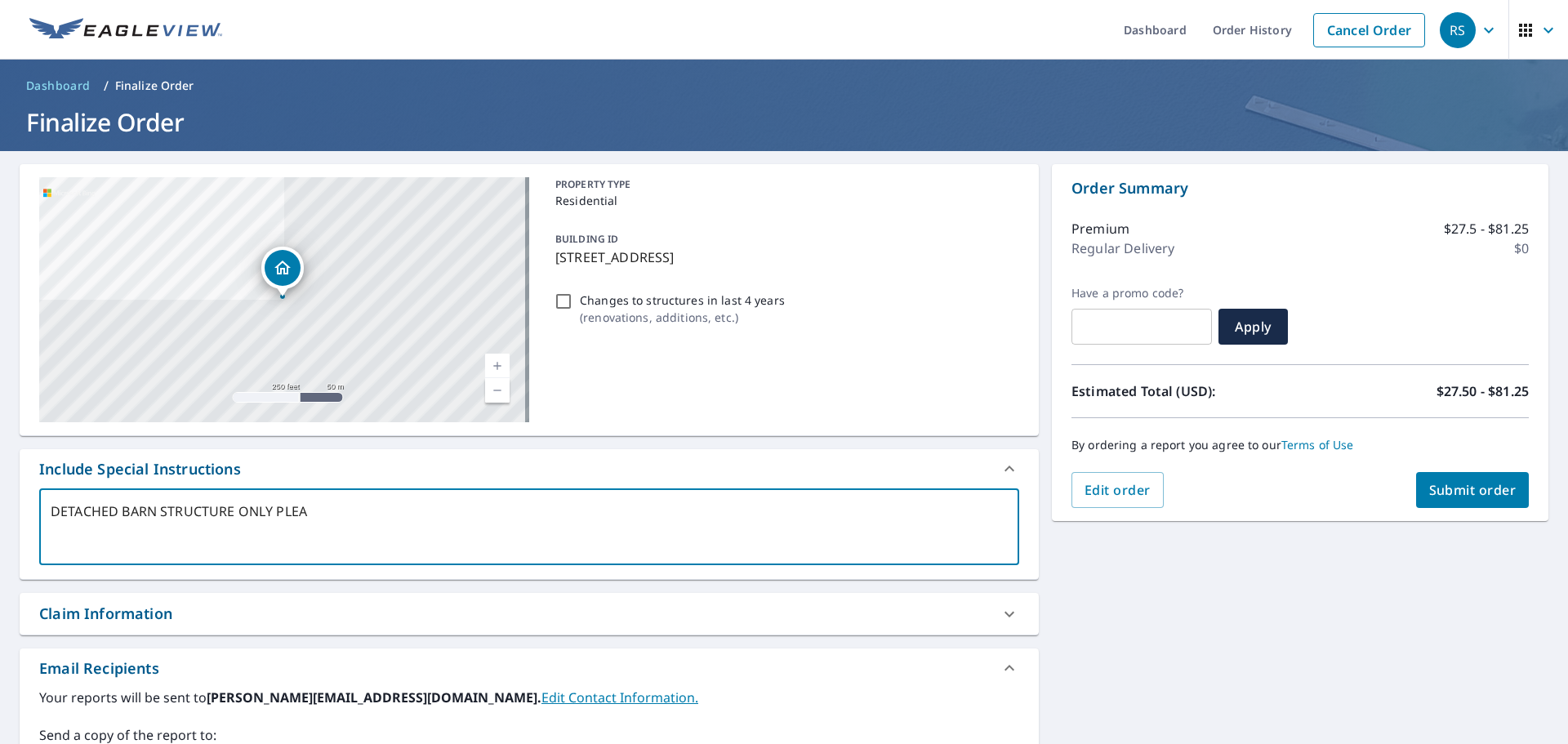
type textarea "x"
type textarea "DETACHED BARN STRUCTURE ONLY PLEASE"
type textarea "x"
type textarea "DETACHED BARN STRUCTURE ONLY PLEASE."
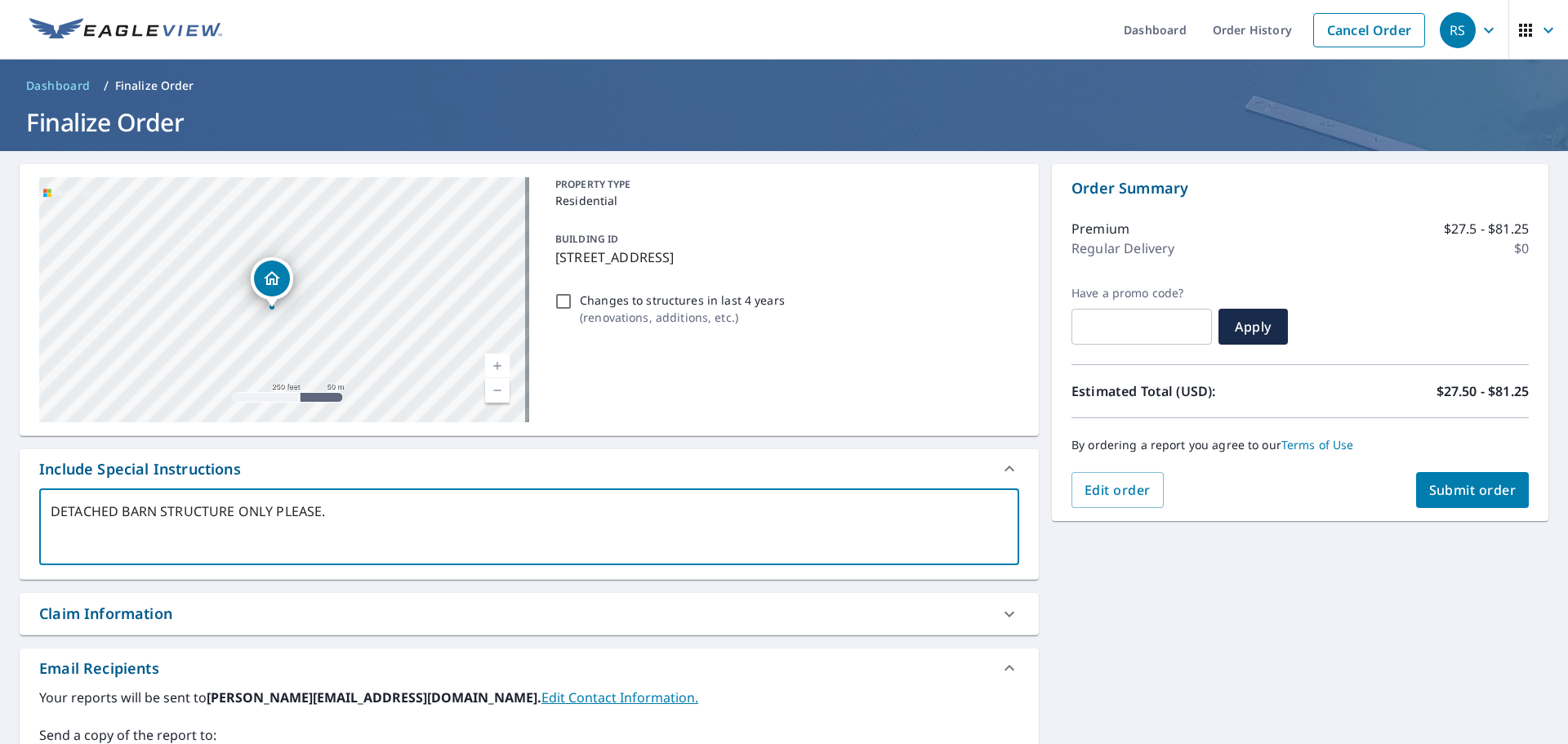
drag, startPoint x: 289, startPoint y: 276, endPoint x: 279, endPoint y: 286, distance: 14.1
click at [279, 286] on icon "Dropped pin, building 1, Residential property, 115 Laning Dr Woodside, CA 94062" at bounding box center [272, 277] width 19 height 19
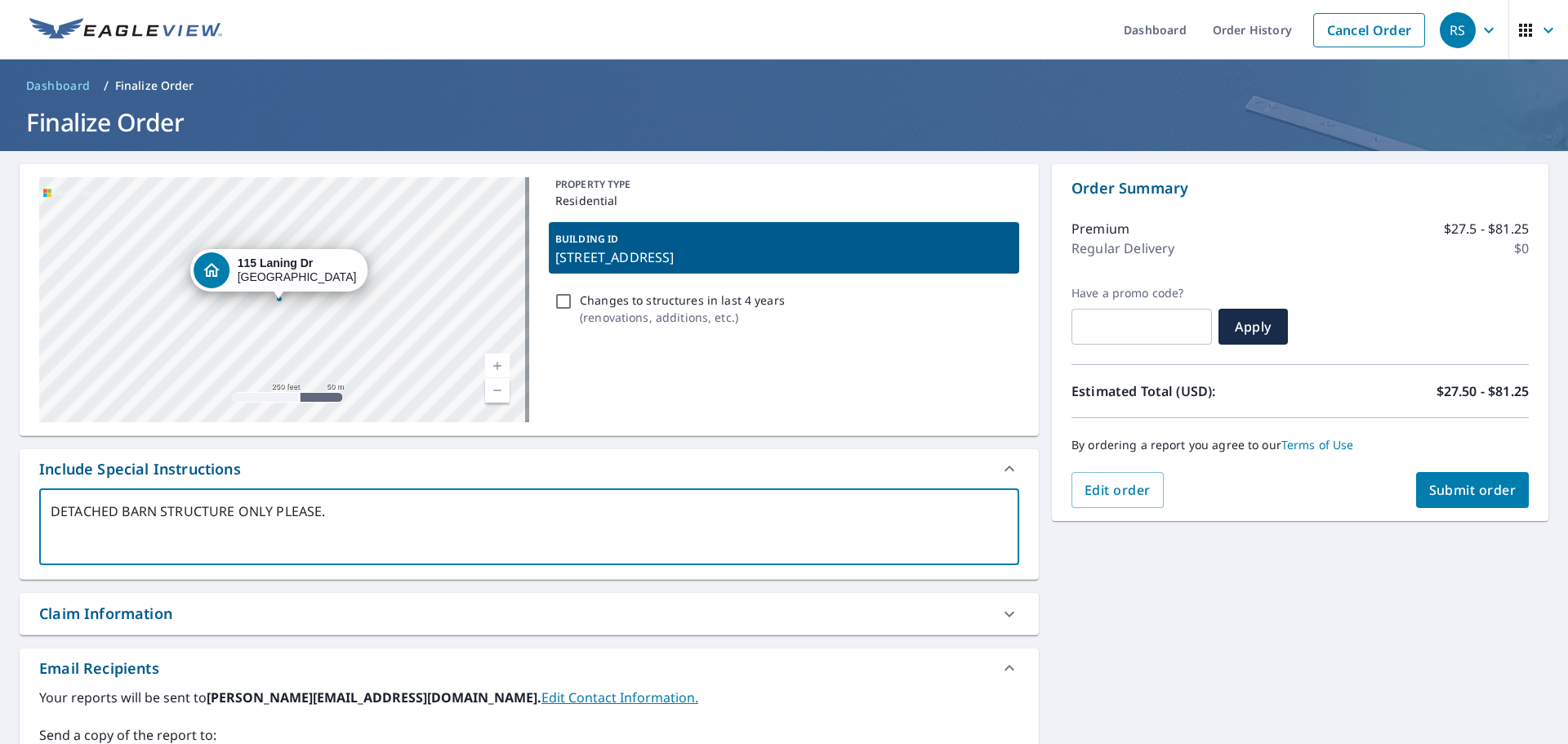
click at [279, 301] on div at bounding box center [279, 298] width 7 height 7
type textarea "x"
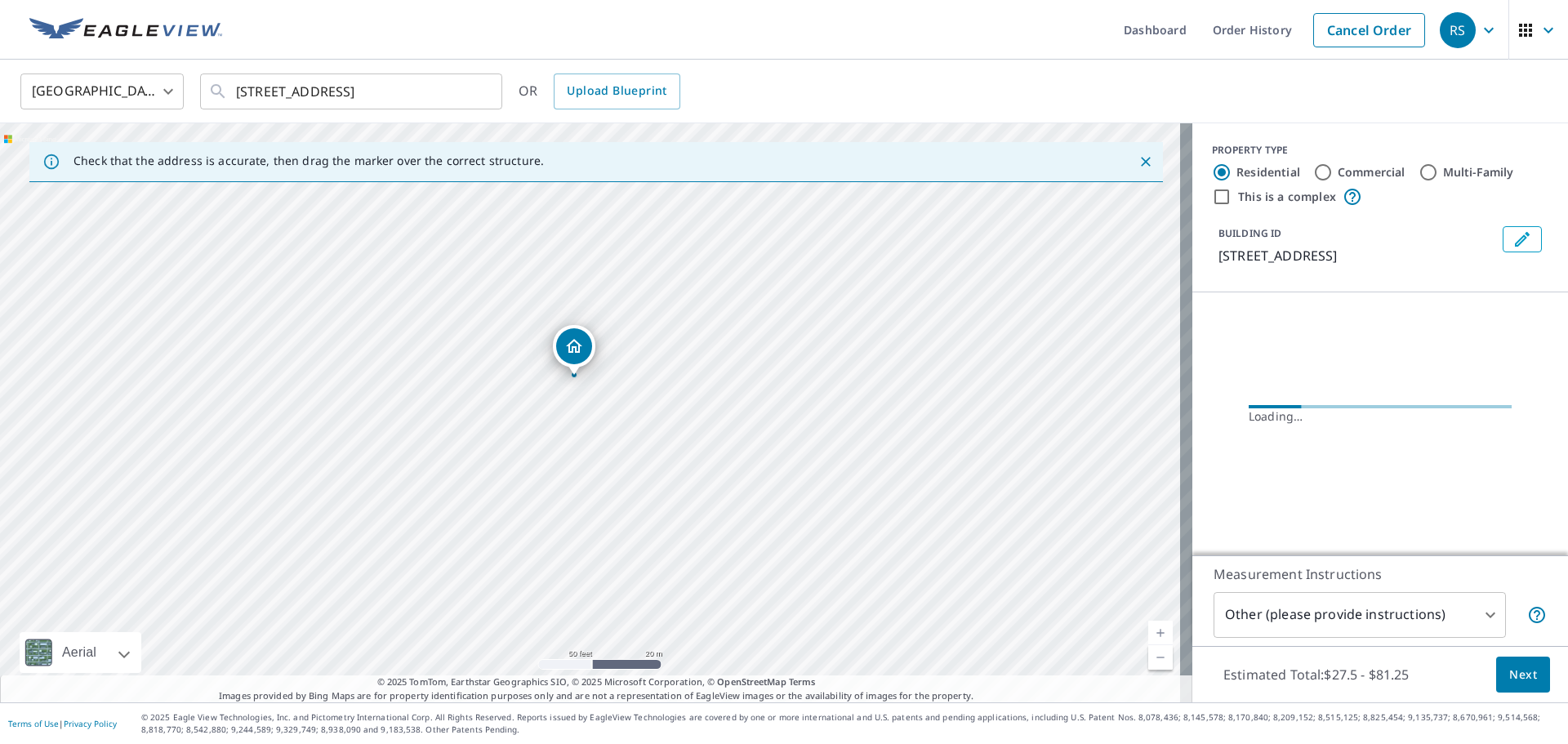
drag, startPoint x: 612, startPoint y: 421, endPoint x: 681, endPoint y: 336, distance: 109.5
click at [681, 336] on div "[STREET_ADDRESS][PERSON_NAME]" at bounding box center [596, 413] width 1193 height 578
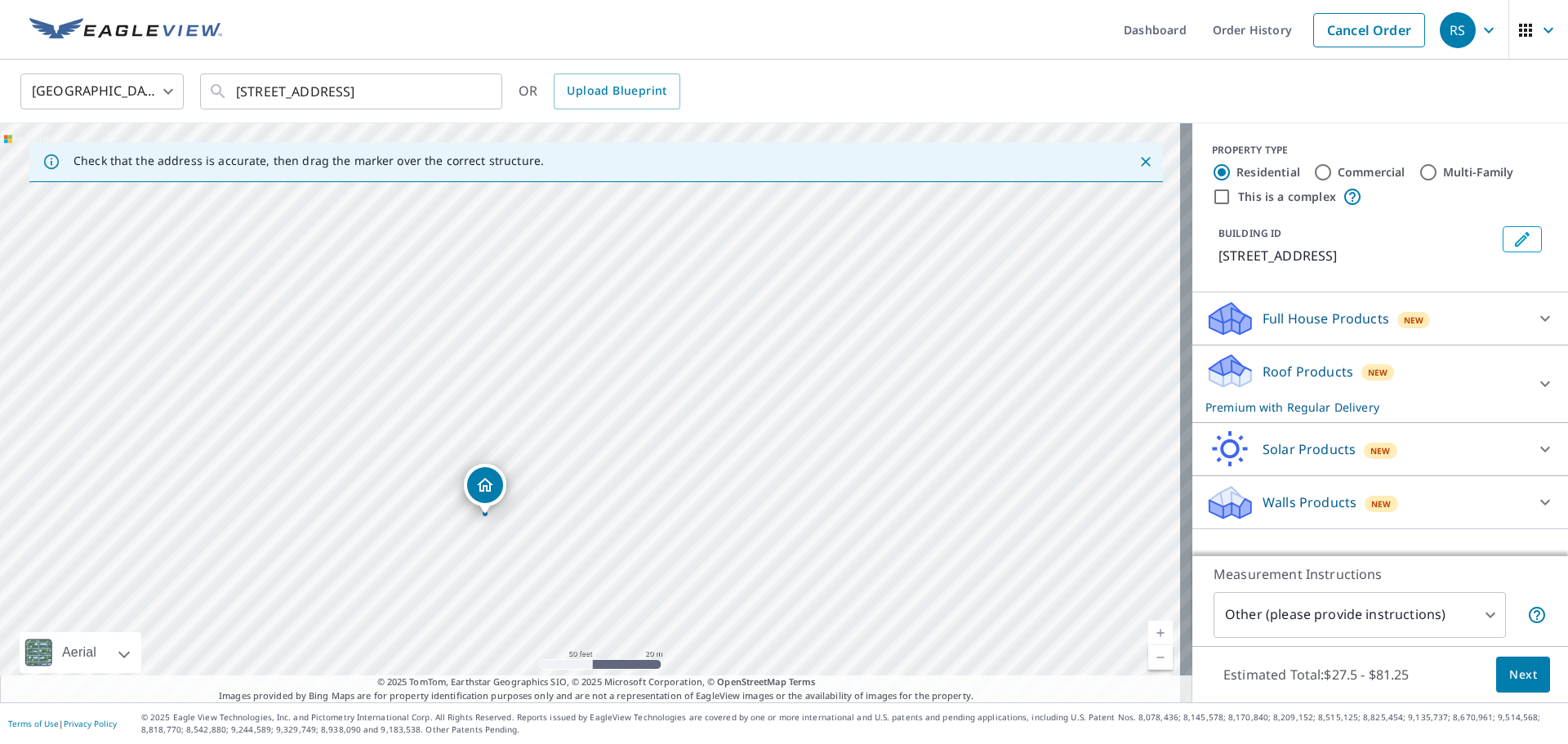
drag, startPoint x: 591, startPoint y: 387, endPoint x: 486, endPoint y: 491, distance: 147.8
click at [1279, 367] on p "Roof Products" at bounding box center [1308, 371] width 91 height 19
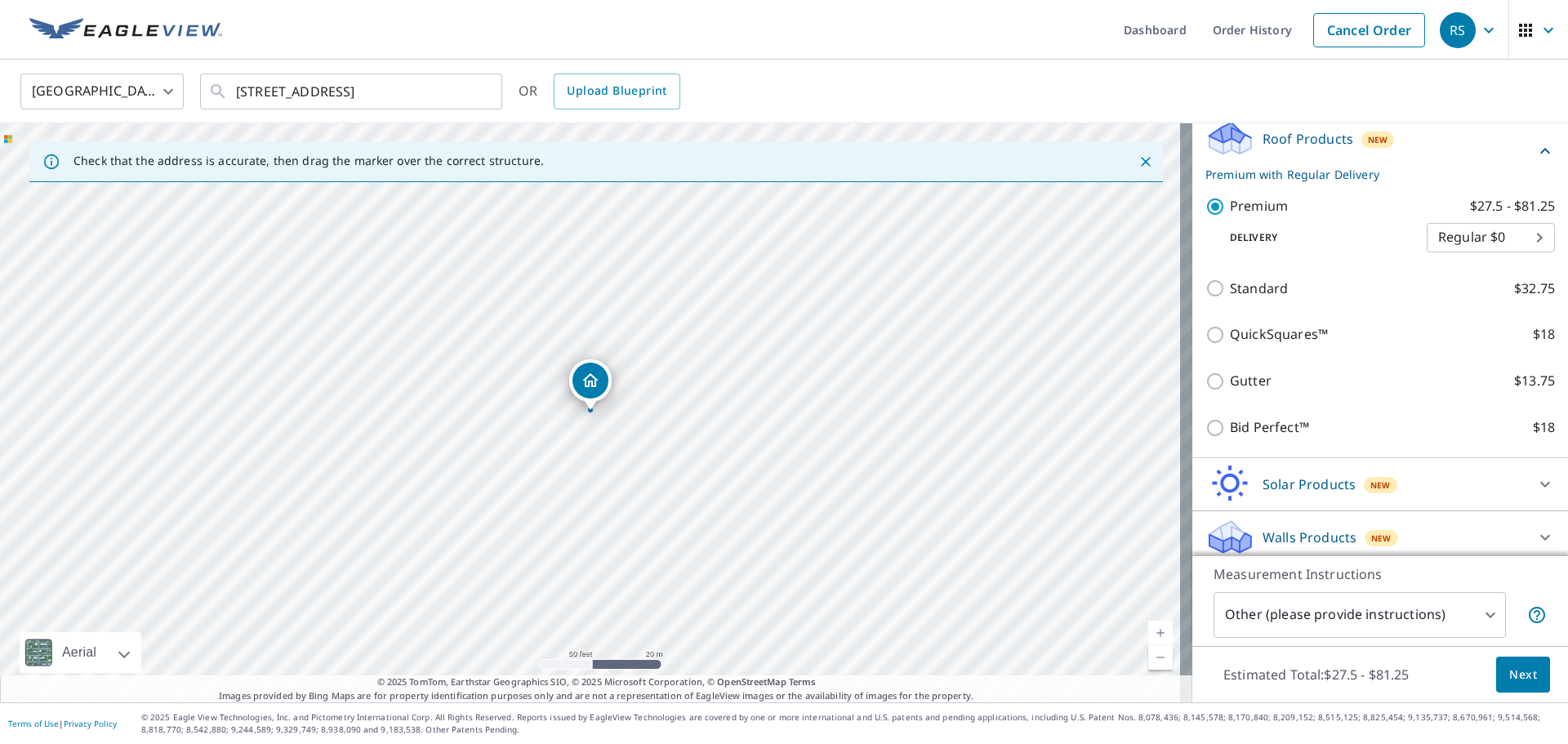
scroll to position [241, 0]
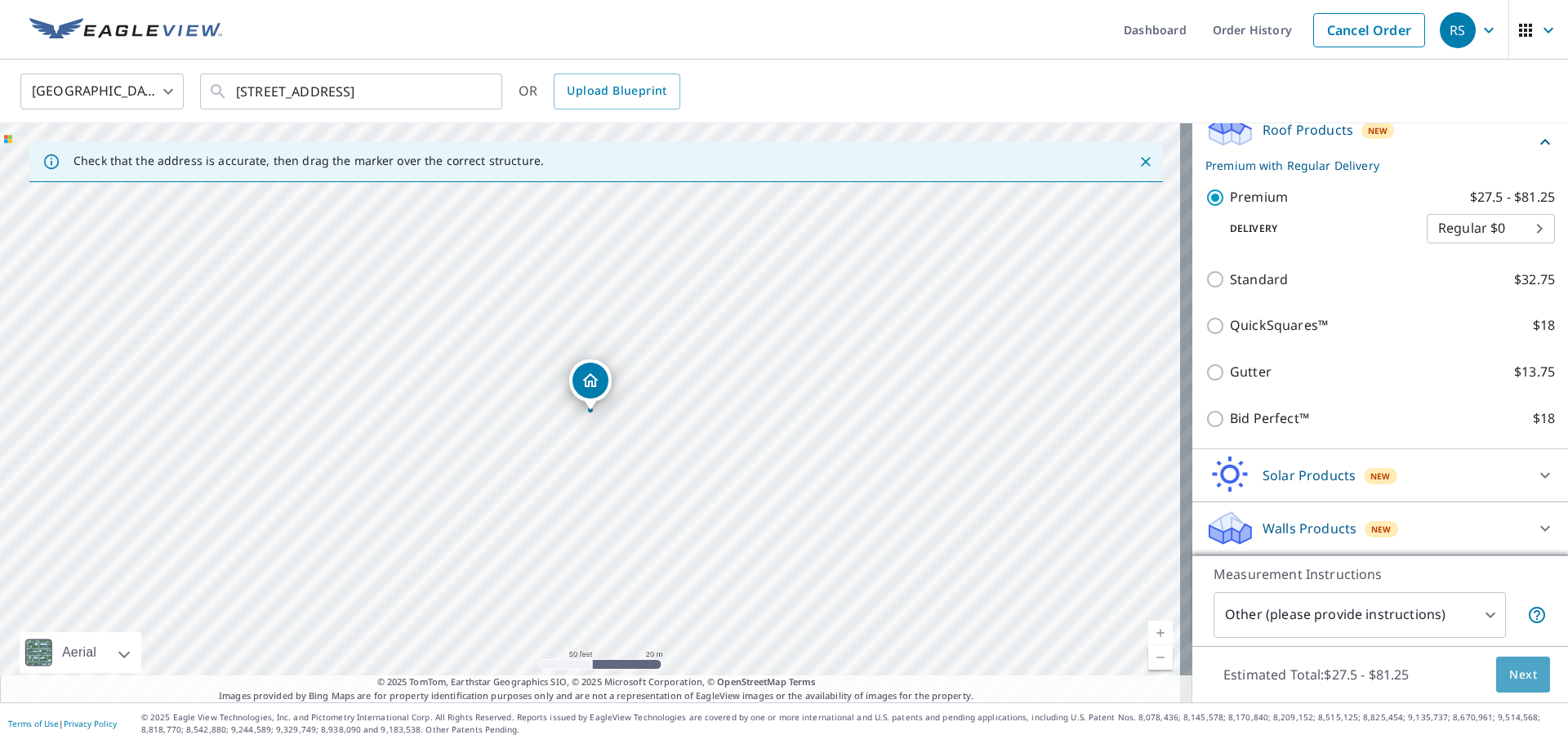
click at [1509, 668] on span "Next" at bounding box center [1523, 674] width 28 height 20
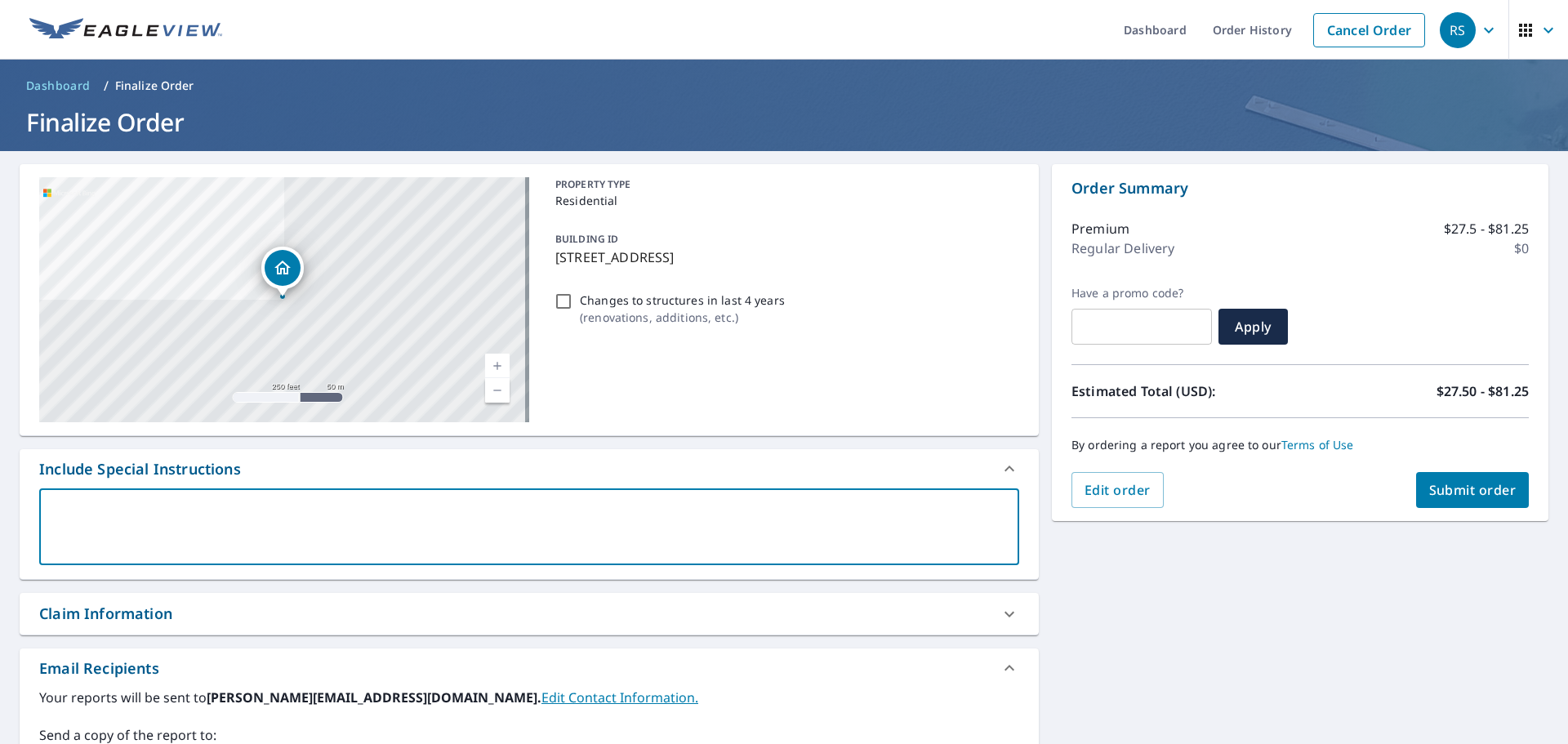
click at [566, 516] on textarea at bounding box center [529, 526] width 957 height 46
type textarea "D"
type textarea "x"
type textarea "DE"
type textarea "x"
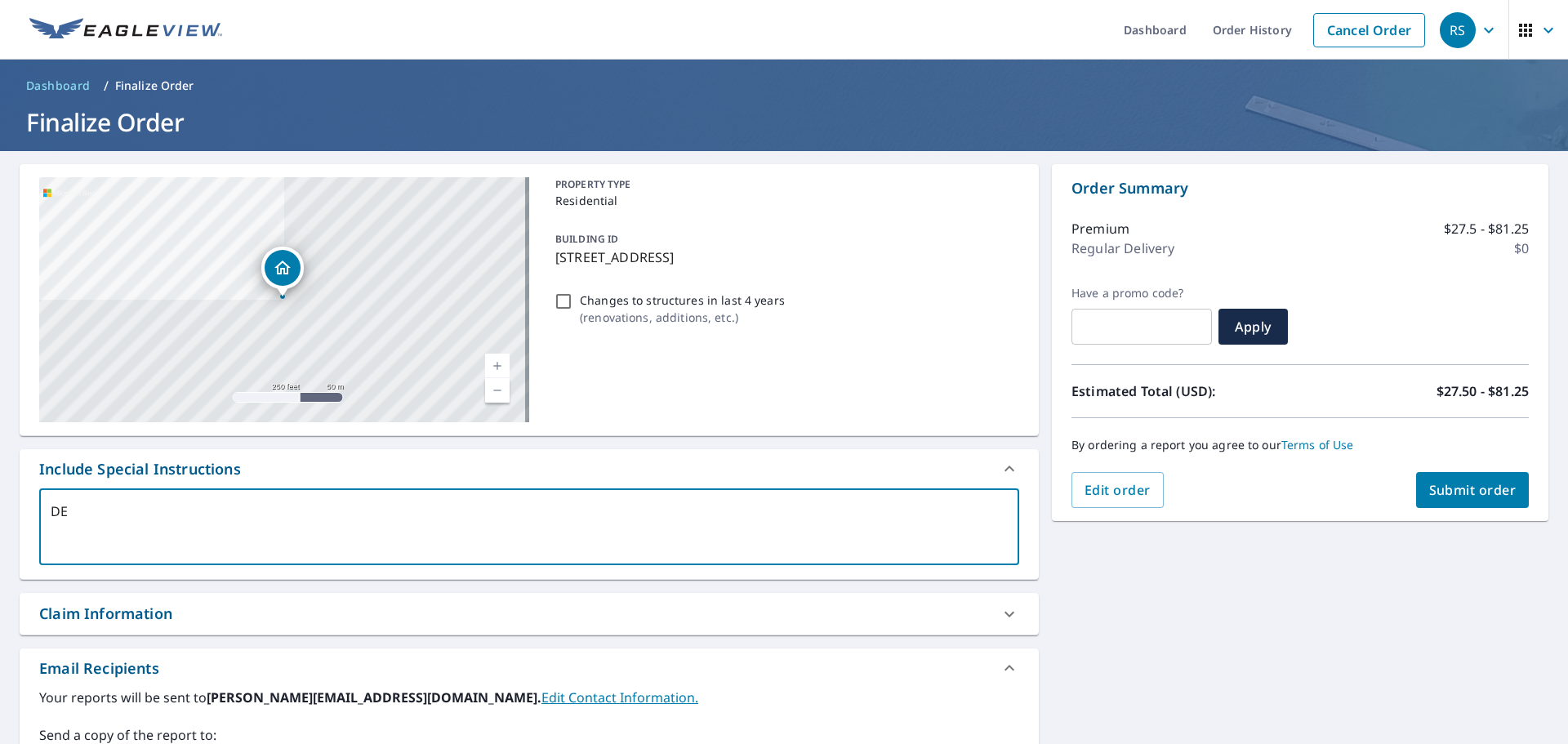
type textarea "DET"
type textarea "x"
type textarea "DETA"
type textarea "x"
type textarea "DETAC"
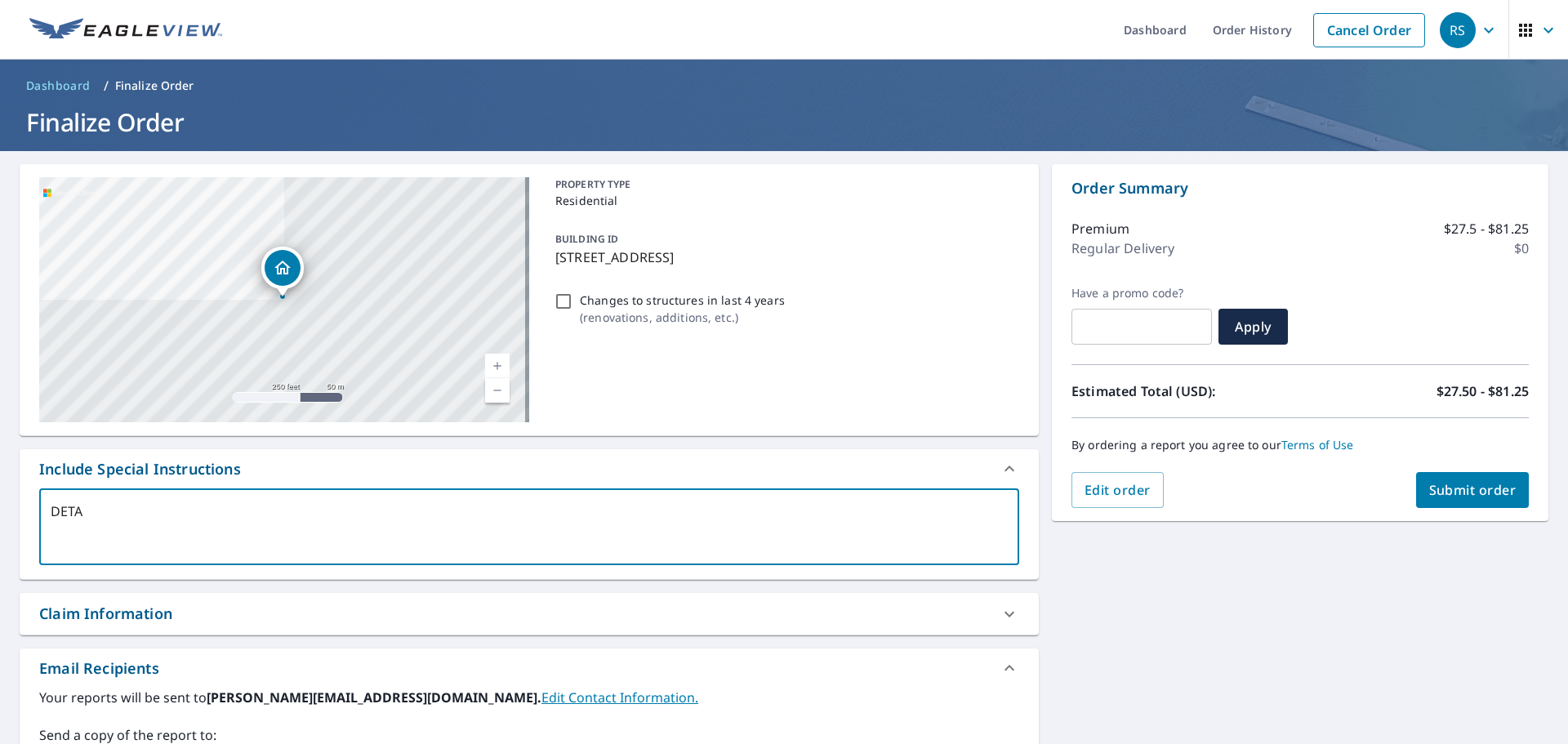
type textarea "x"
type textarea "DETACH"
type textarea "x"
type textarea "DETACHE"
type textarea "x"
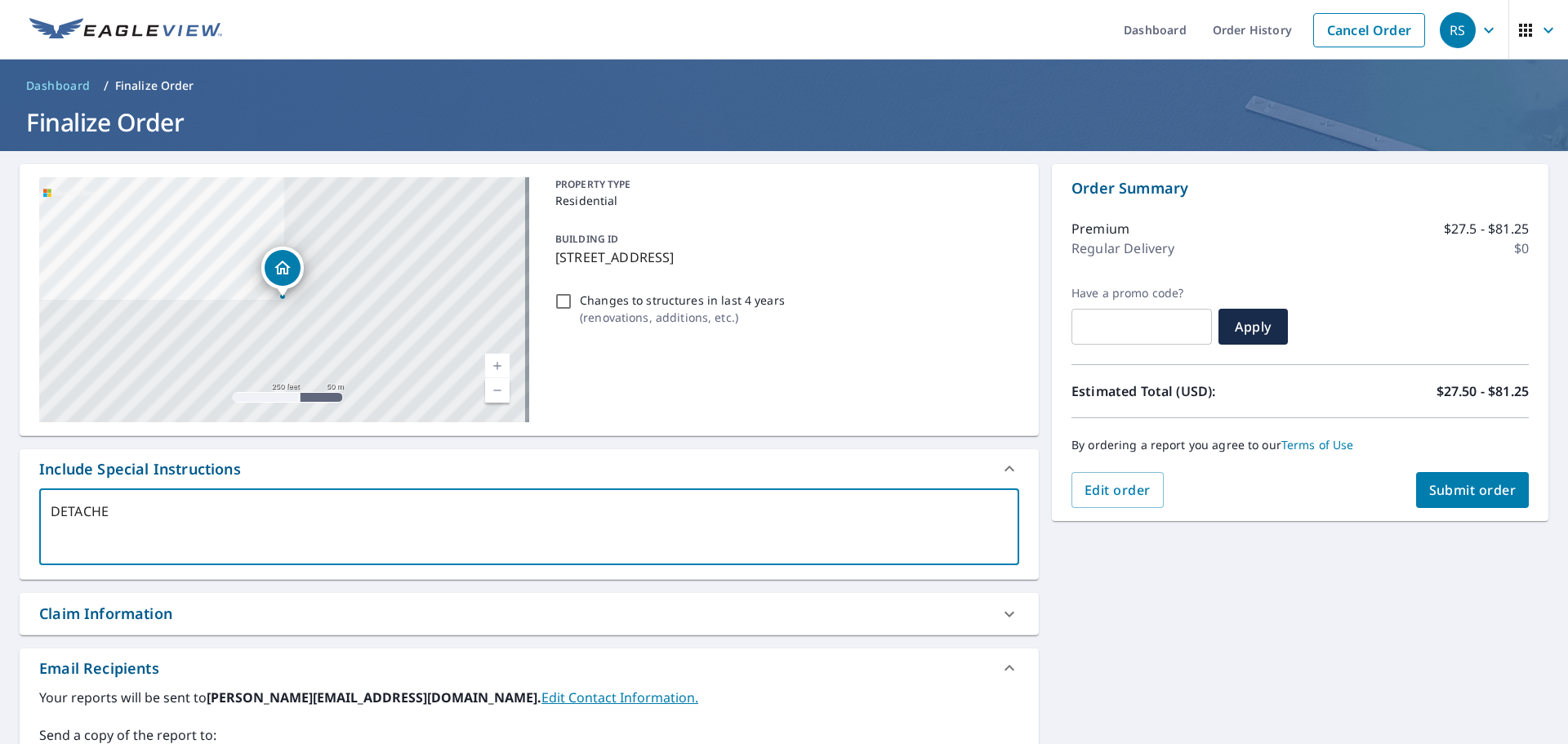
type textarea "DETACHED"
type textarea "x"
type textarea "DETACHED"
type textarea "x"
type textarea "DETACHED B"
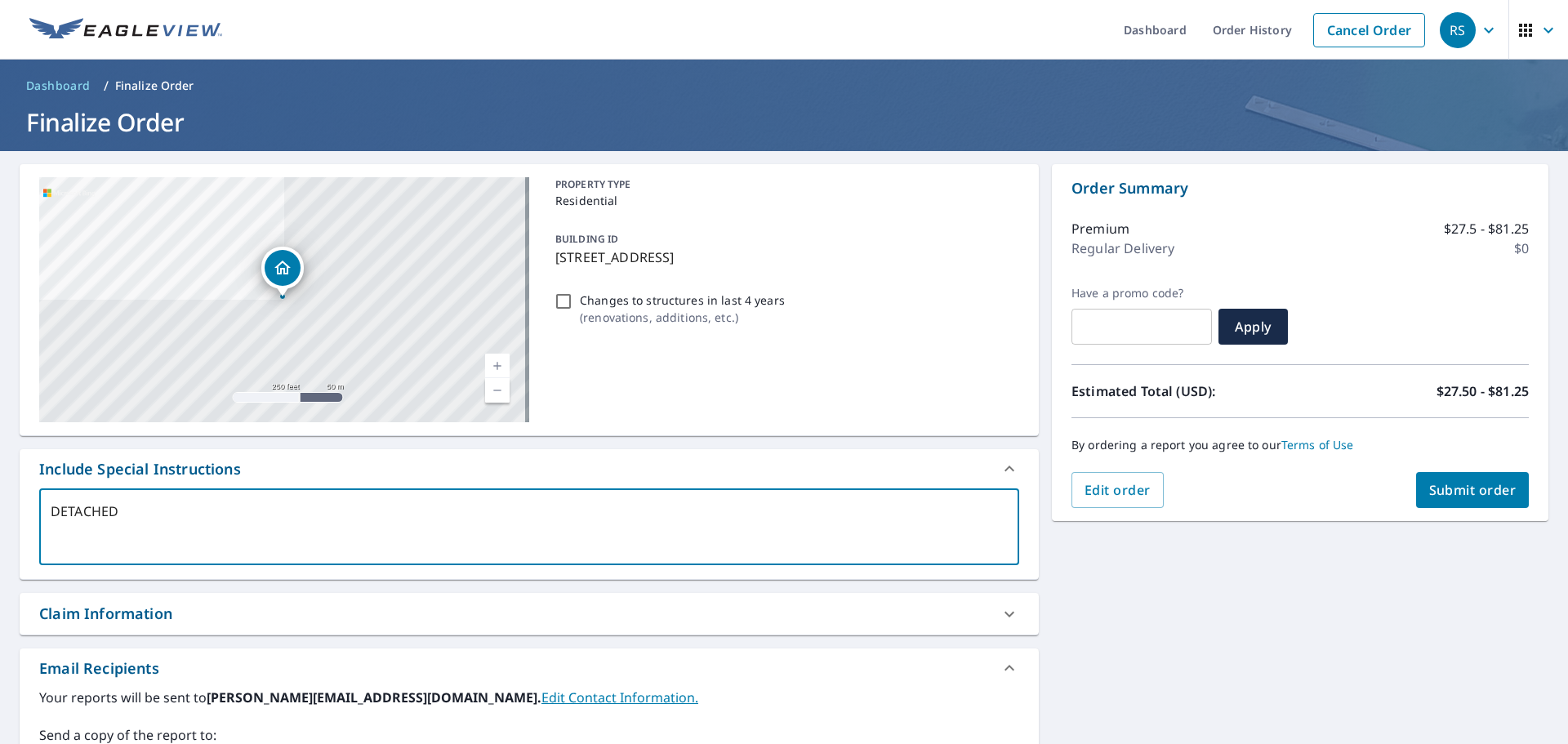
type textarea "x"
type textarea "DETACHED BA"
type textarea "x"
type textarea "DETACHED BAR"
type textarea "x"
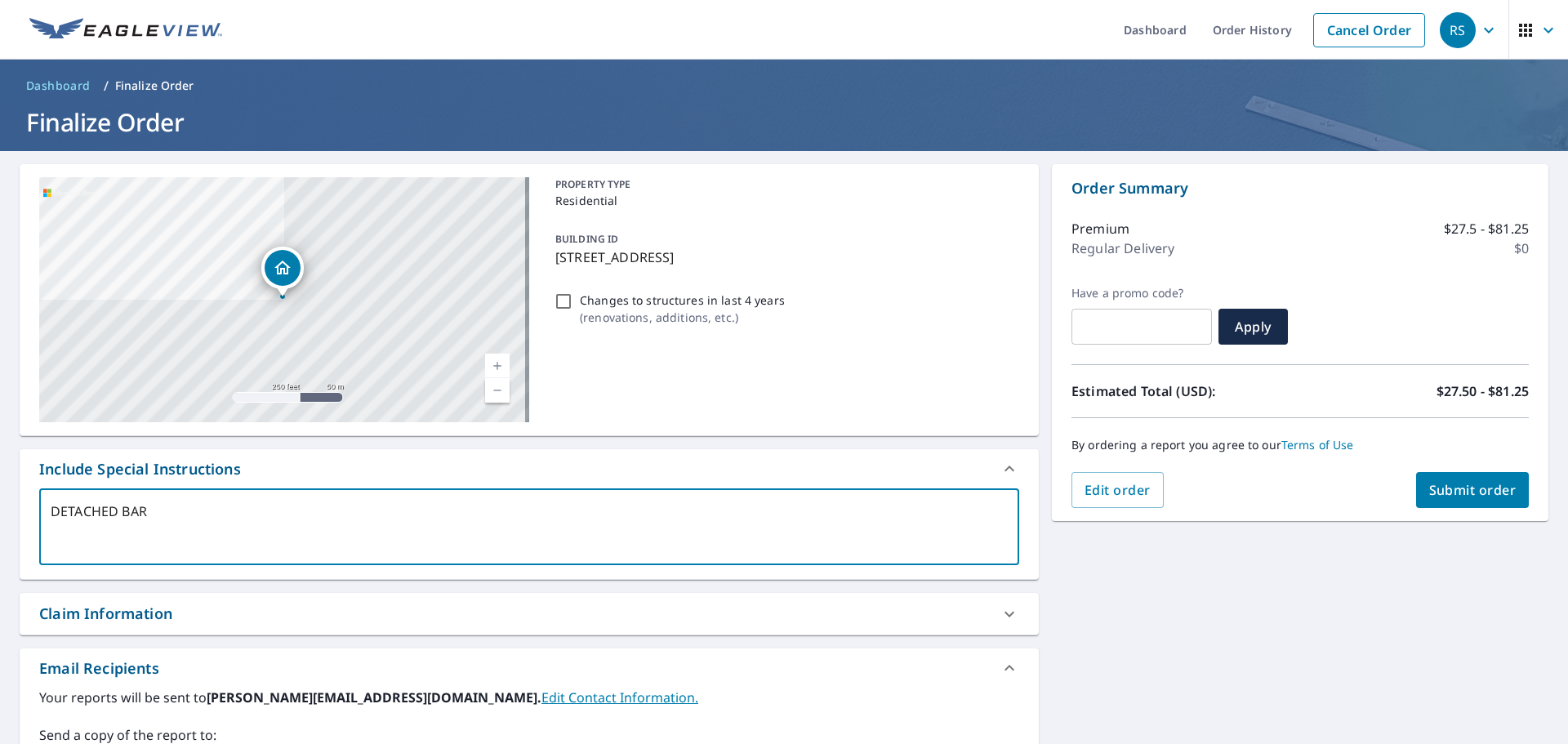
type textarea "DETACHED BARN"
type textarea "x"
type textarea "DETACHED BARN"
type textarea "x"
type textarea "DETACHED BARN S"
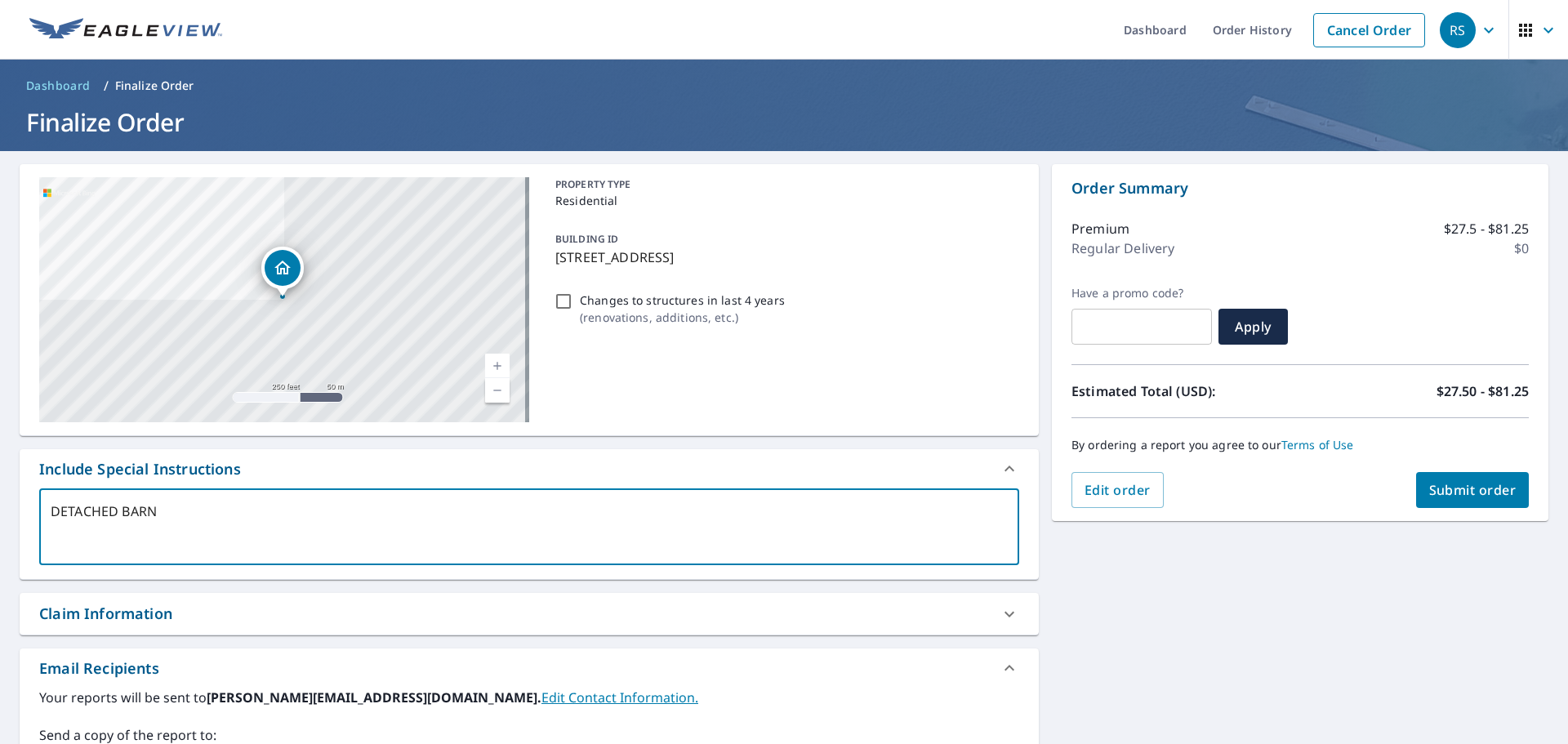
type textarea "x"
type textarea "DETACHED BARN ST"
type textarea "x"
type textarea "DETACHED BARN STR"
type textarea "x"
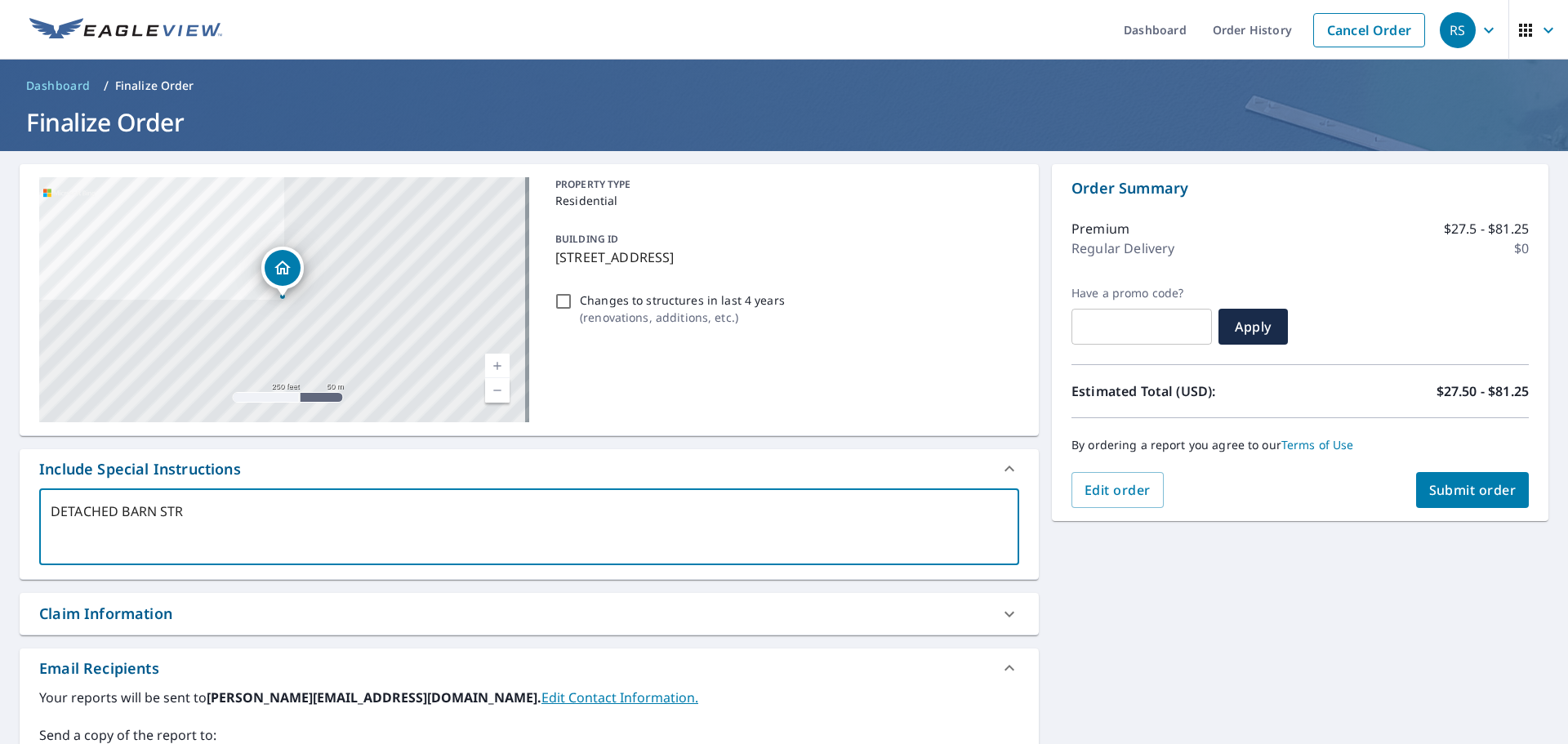
type textarea "DETACHED BARN STRU"
type textarea "x"
type textarea "DETACHED BARN STRUC"
type textarea "x"
type textarea "DETACHED BARN STRUCT"
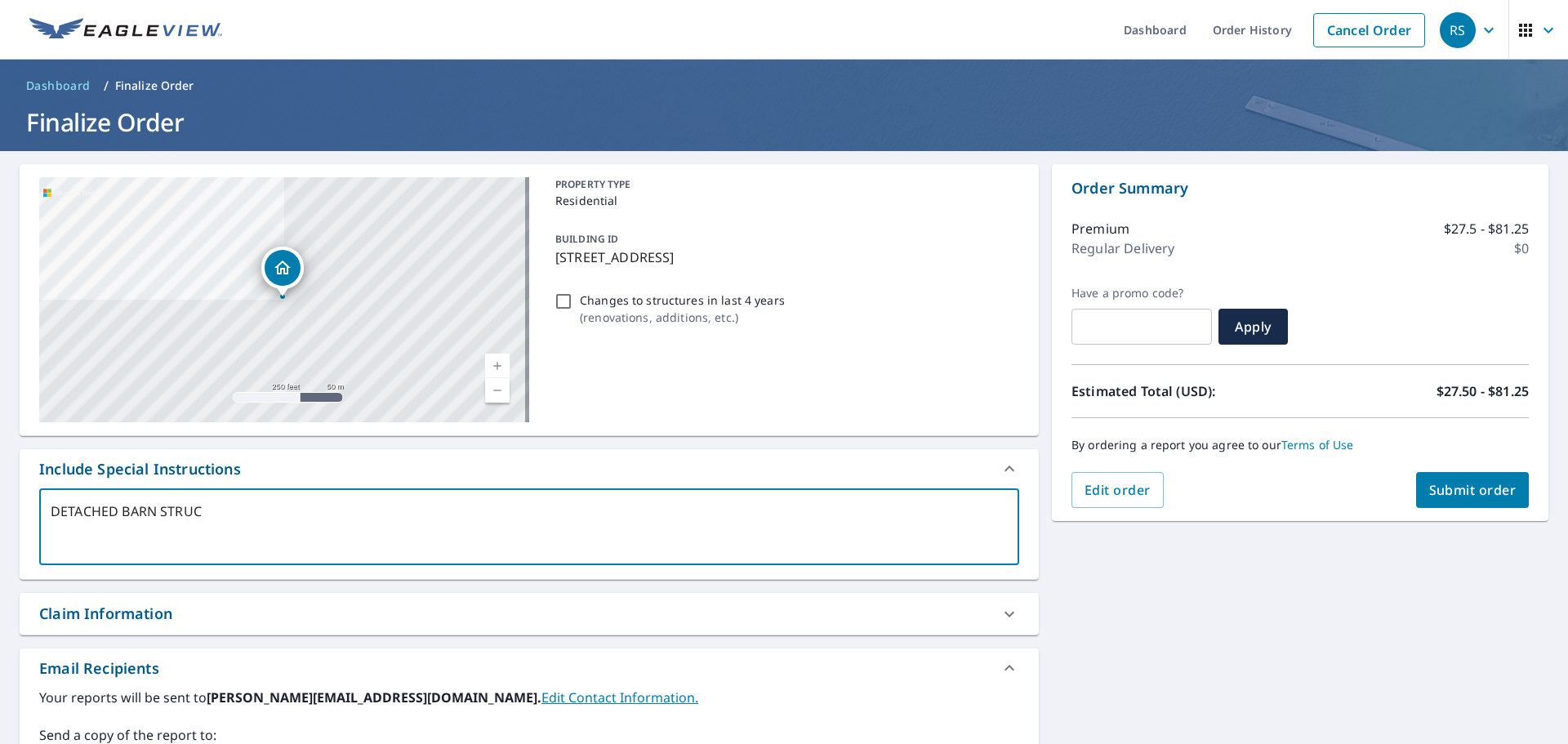
type textarea "x"
type textarea "DETACHED BARN STRUCTU"
type textarea "x"
type textarea "DETACHED BARN STRUCTUR"
type textarea "x"
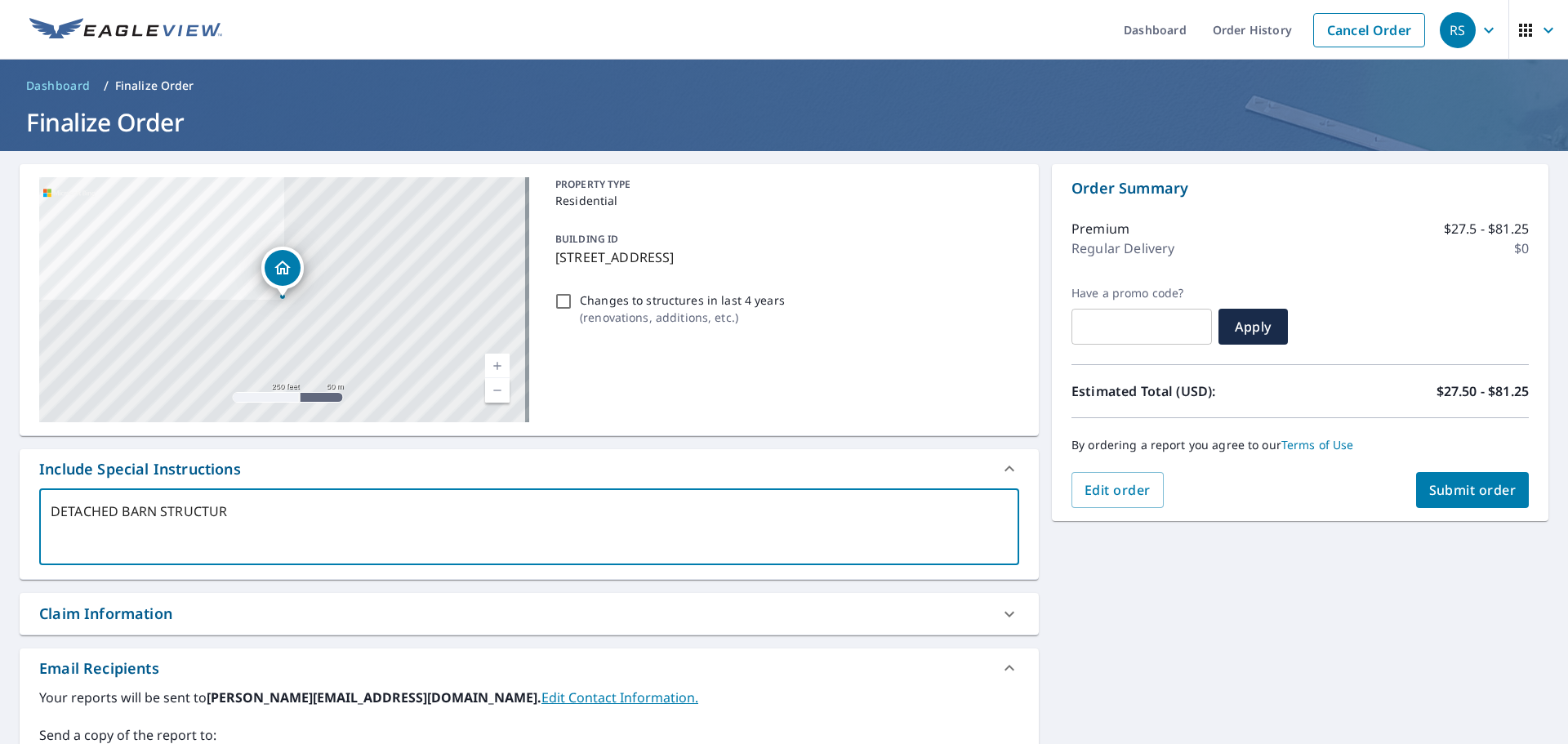
type textarea "DETACHED BARN STRUCTURE"
type textarea "x"
type textarea "DETACHED BARN STRUCTURE"
type textarea "x"
type textarea "DETACHED BARN STRUCTURE O"
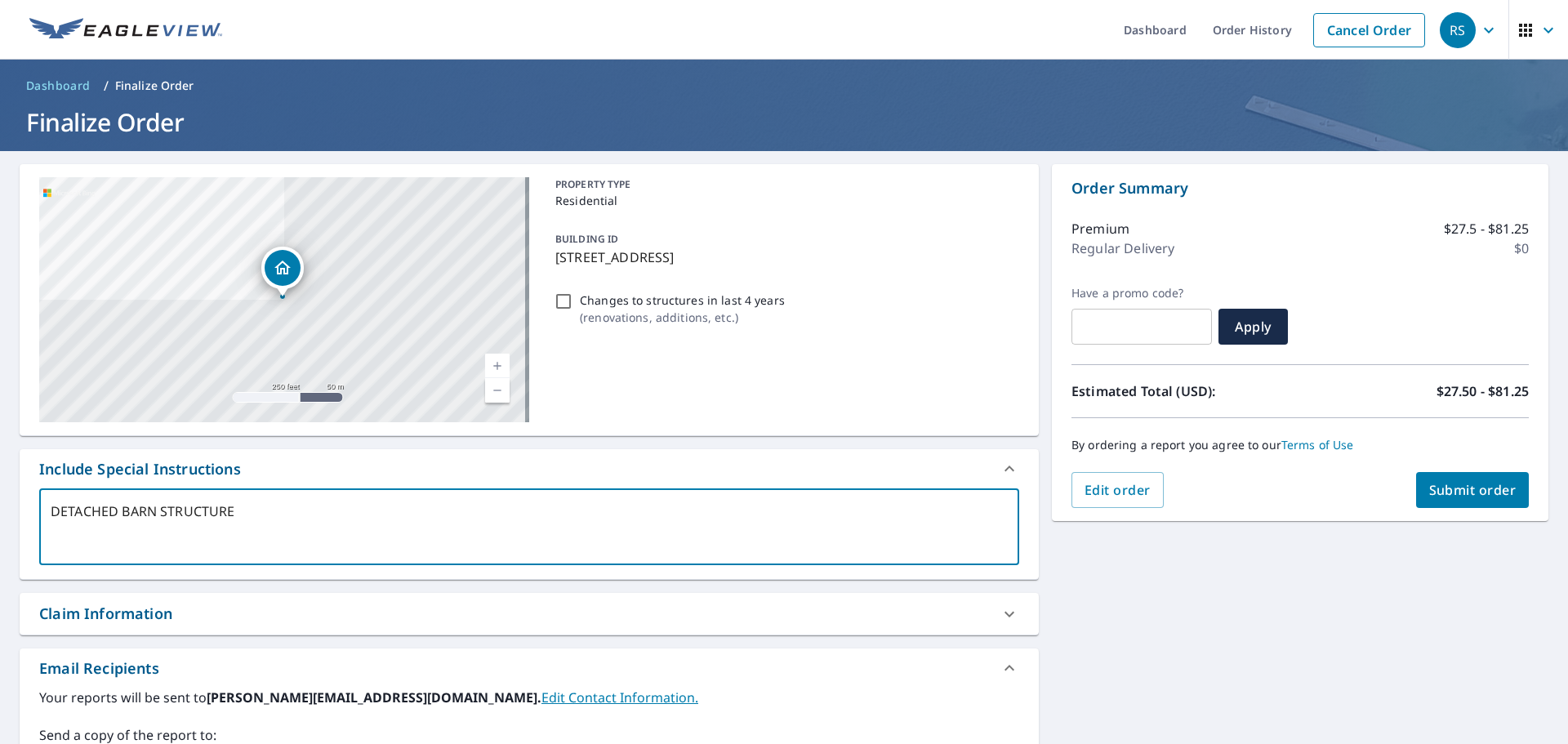
type textarea "x"
type textarea "DETACHED BARN STRUCTURE ON"
type textarea "x"
type textarea "DETACHED BARN STRUCTURE ONL"
type textarea "x"
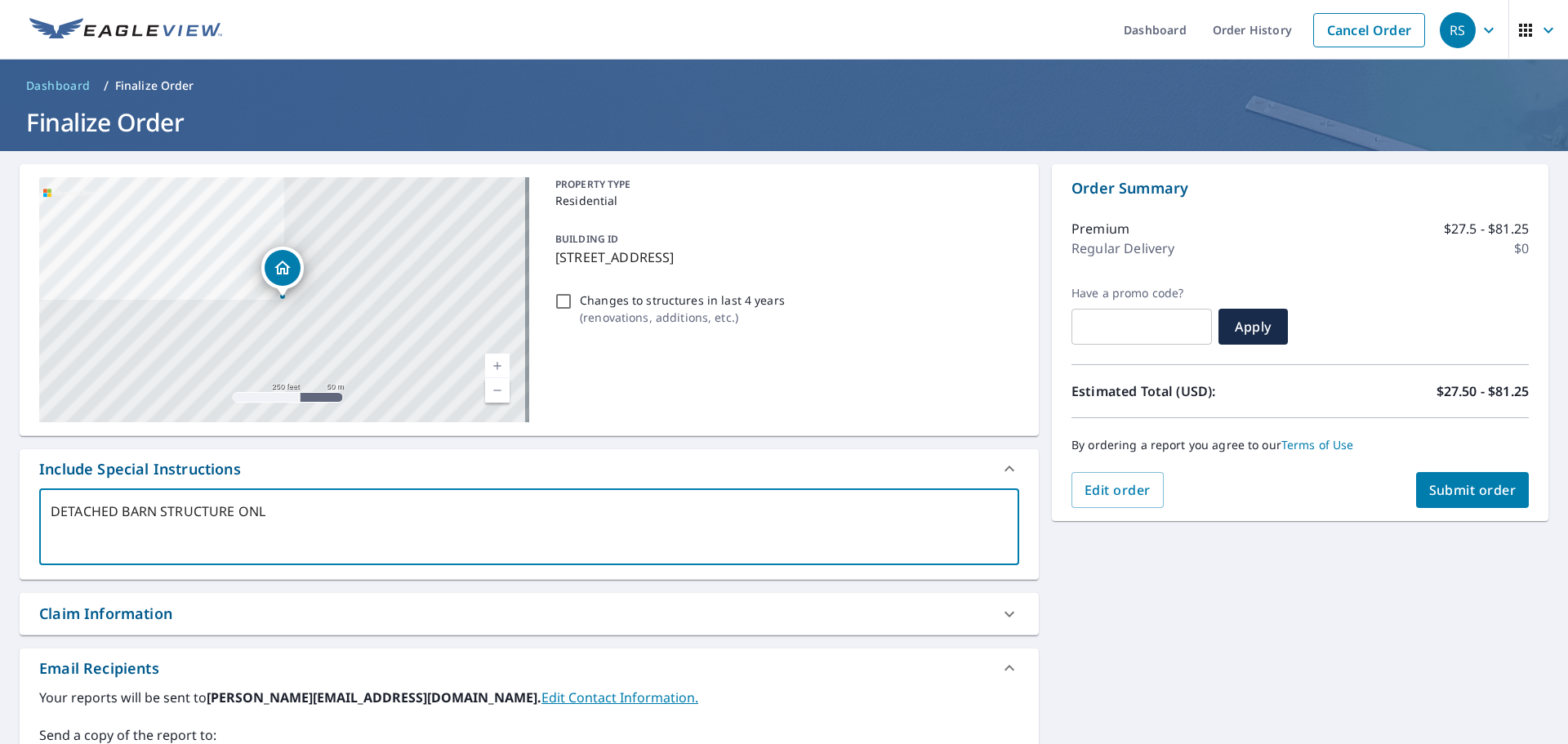
type textarea "DETACHED BARN STRUCTURE ONLY"
type textarea "x"
type textarea "DETACHED BARN STRUCTURE ONLY"
type textarea "x"
type textarea "DETACHED BARN STRUCTURE ONLY P"
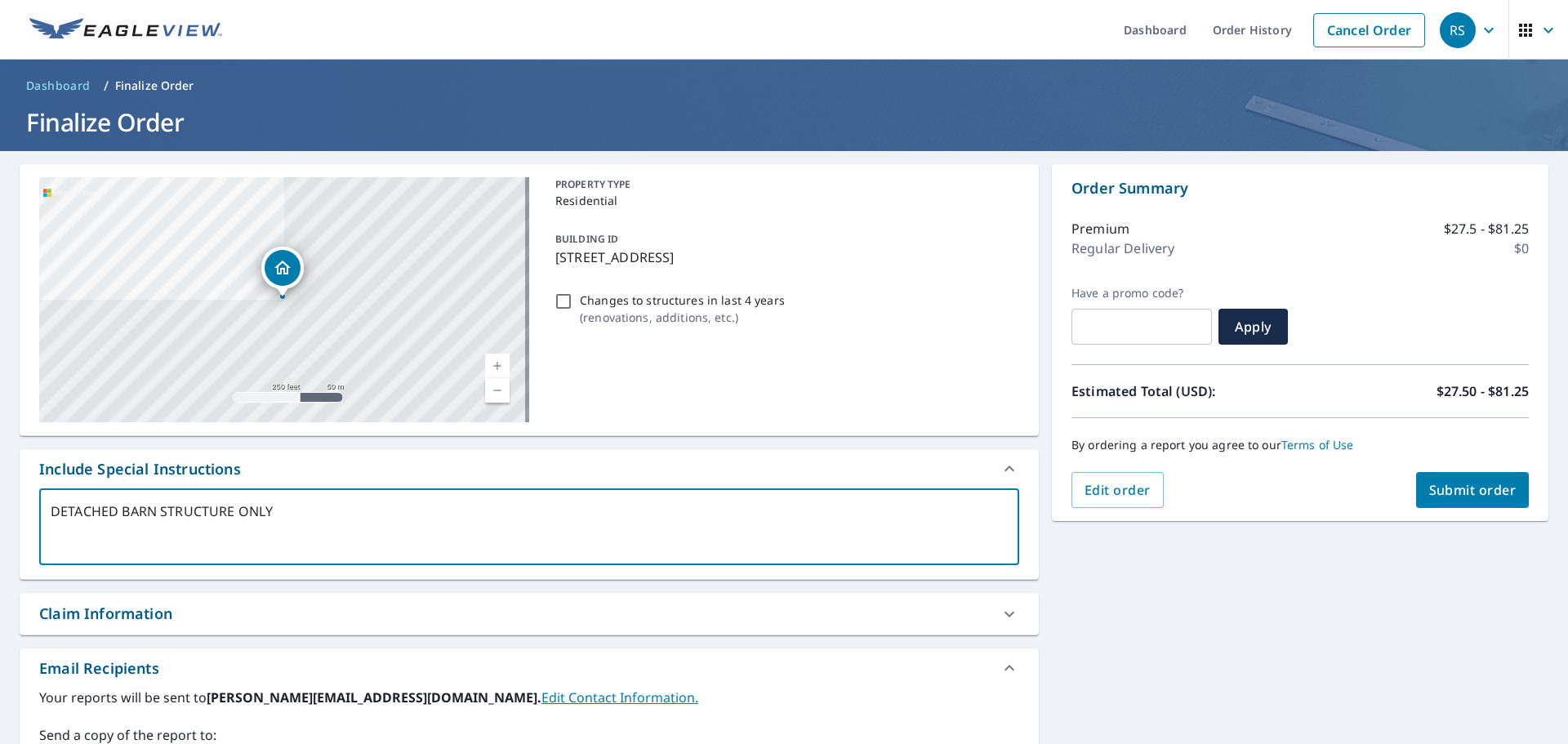
type textarea "x"
type textarea "DETACHED BARN STRUCTURE ONLY PL"
type textarea "x"
type textarea "DETACHED BARN STRUCTURE ONLY PLE"
type textarea "x"
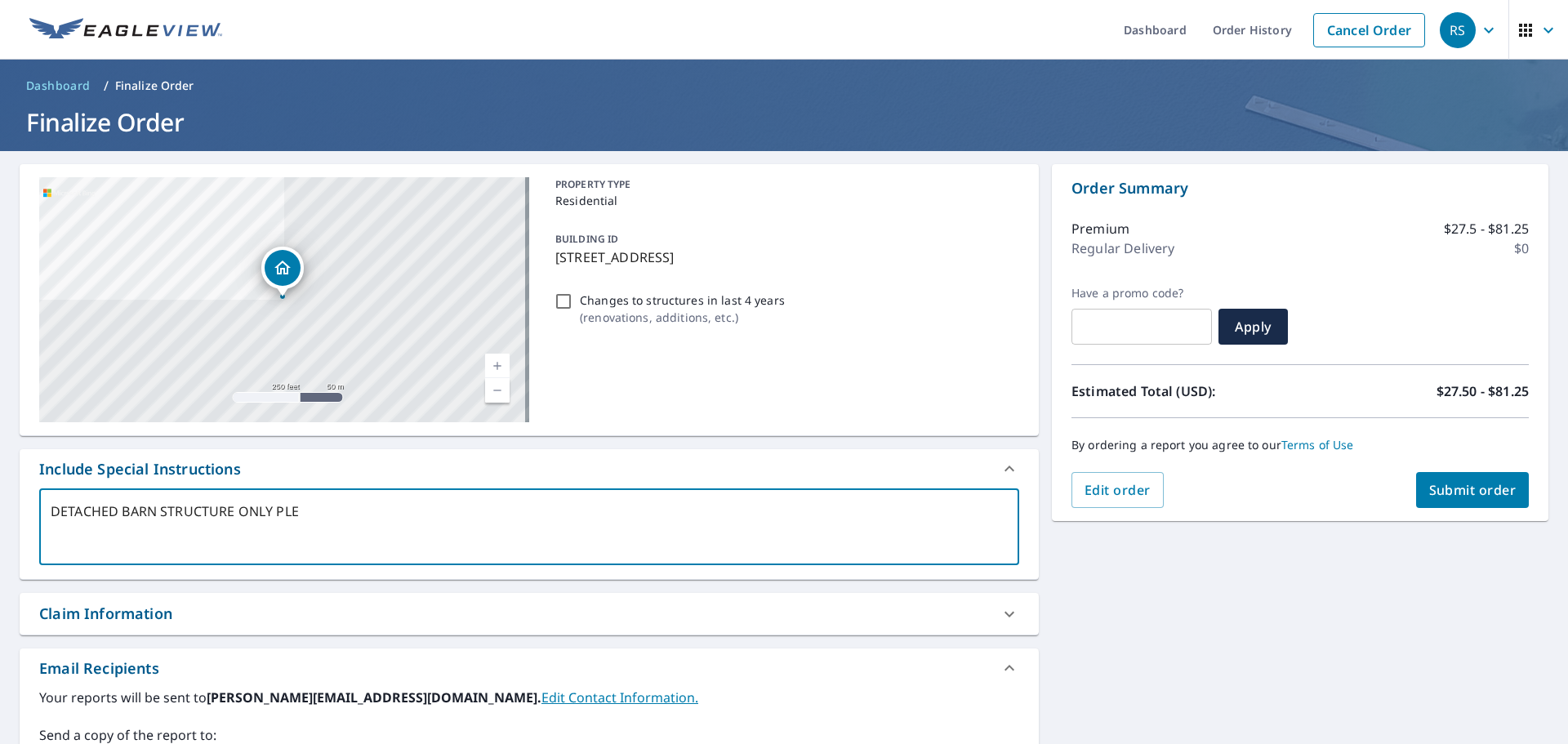
type textarea "DETACHED BARN STRUCTURE ONLY PLEA"
type textarea "x"
type textarea "DETACHED BARN STRUCTURE ONLY PLEAS"
type textarea "x"
type textarea "DETACHED BARN STRUCTURE ONLY PLEASE"
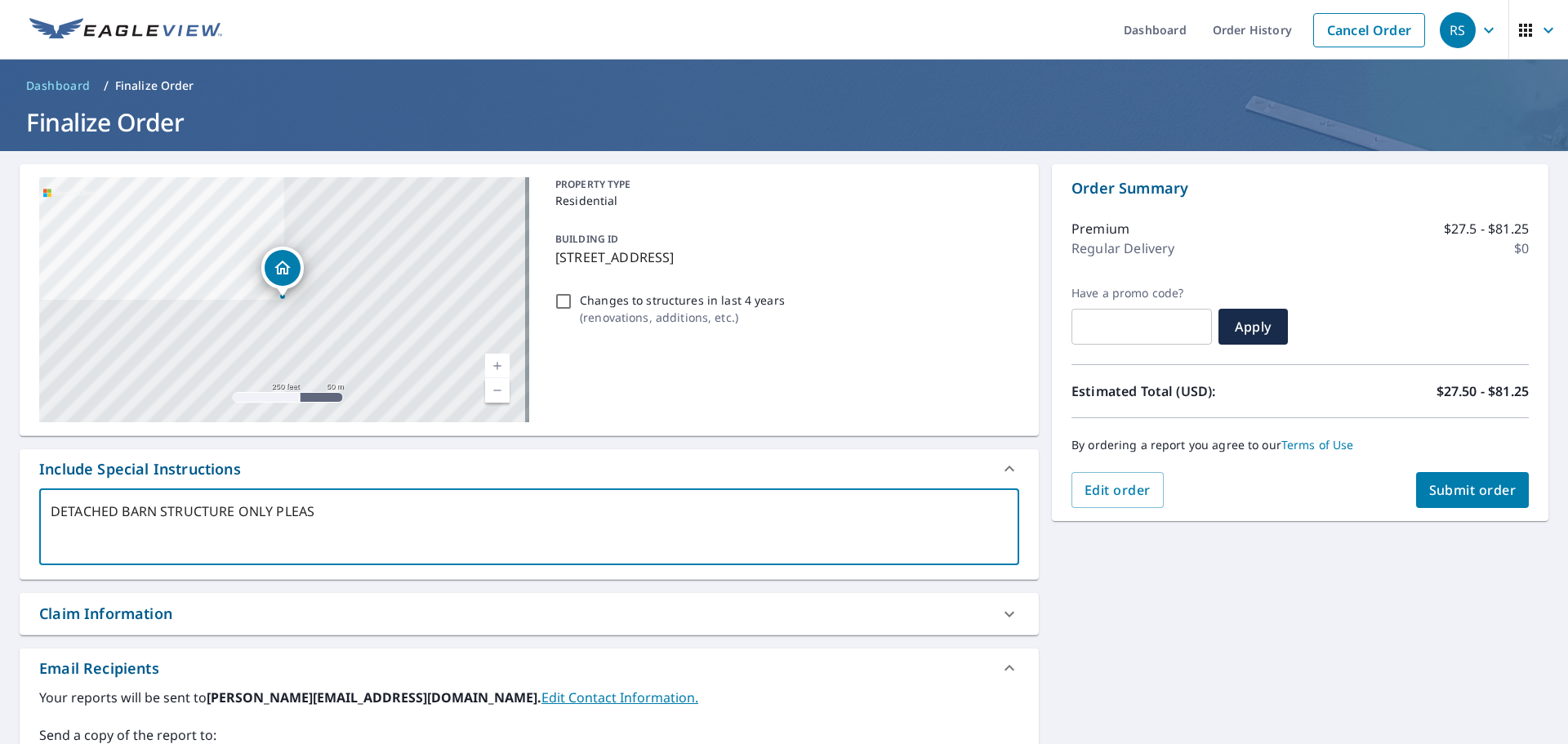
type textarea "x"
type textarea "DETACHED BARN STRUCTURE ONLY PLEASE."
type textarea "x"
type textarea "DETACHED BARN STRUCTURE ONLY PLEASE."
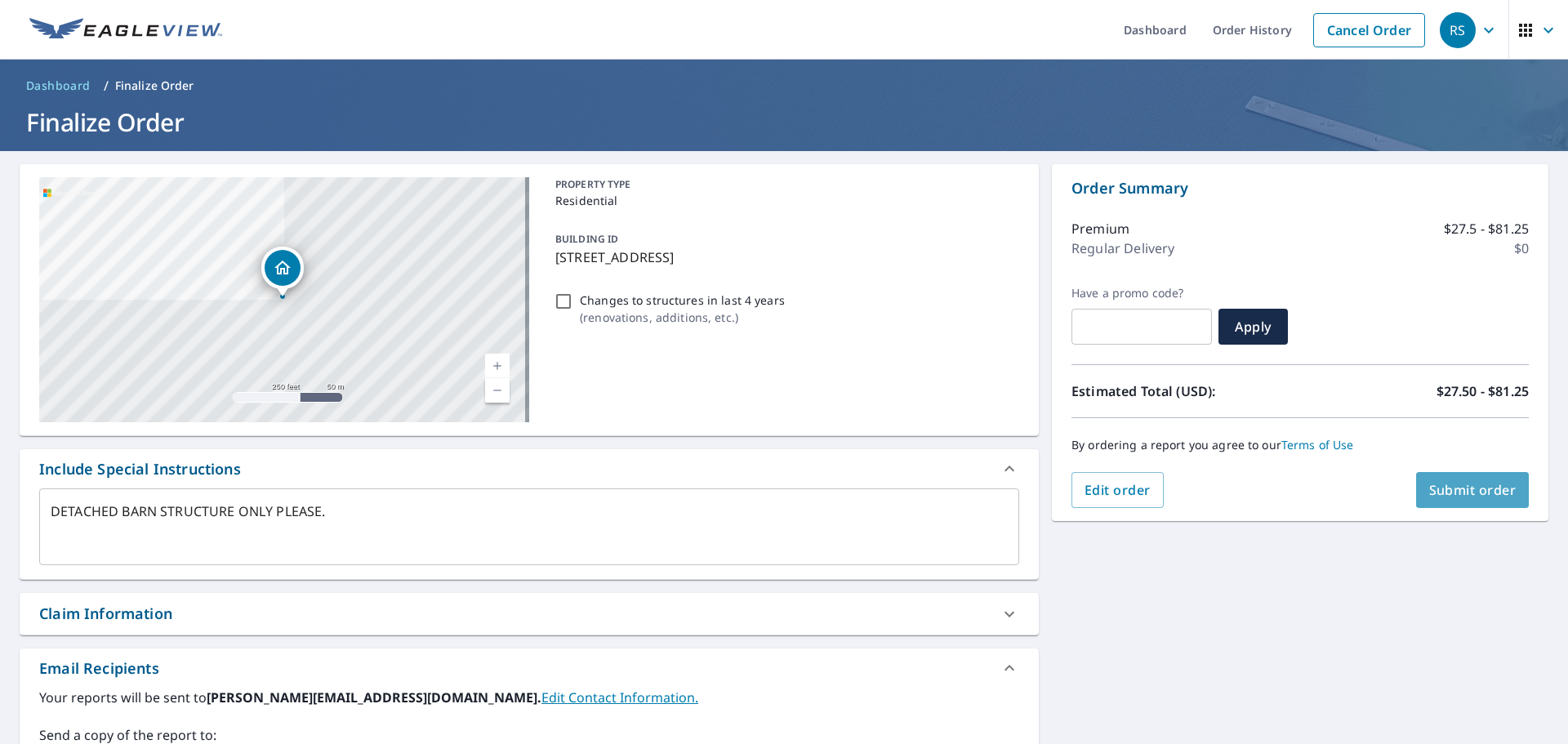
click at [1459, 499] on button "Submit order" at bounding box center [1473, 489] width 114 height 36
type textarea "x"
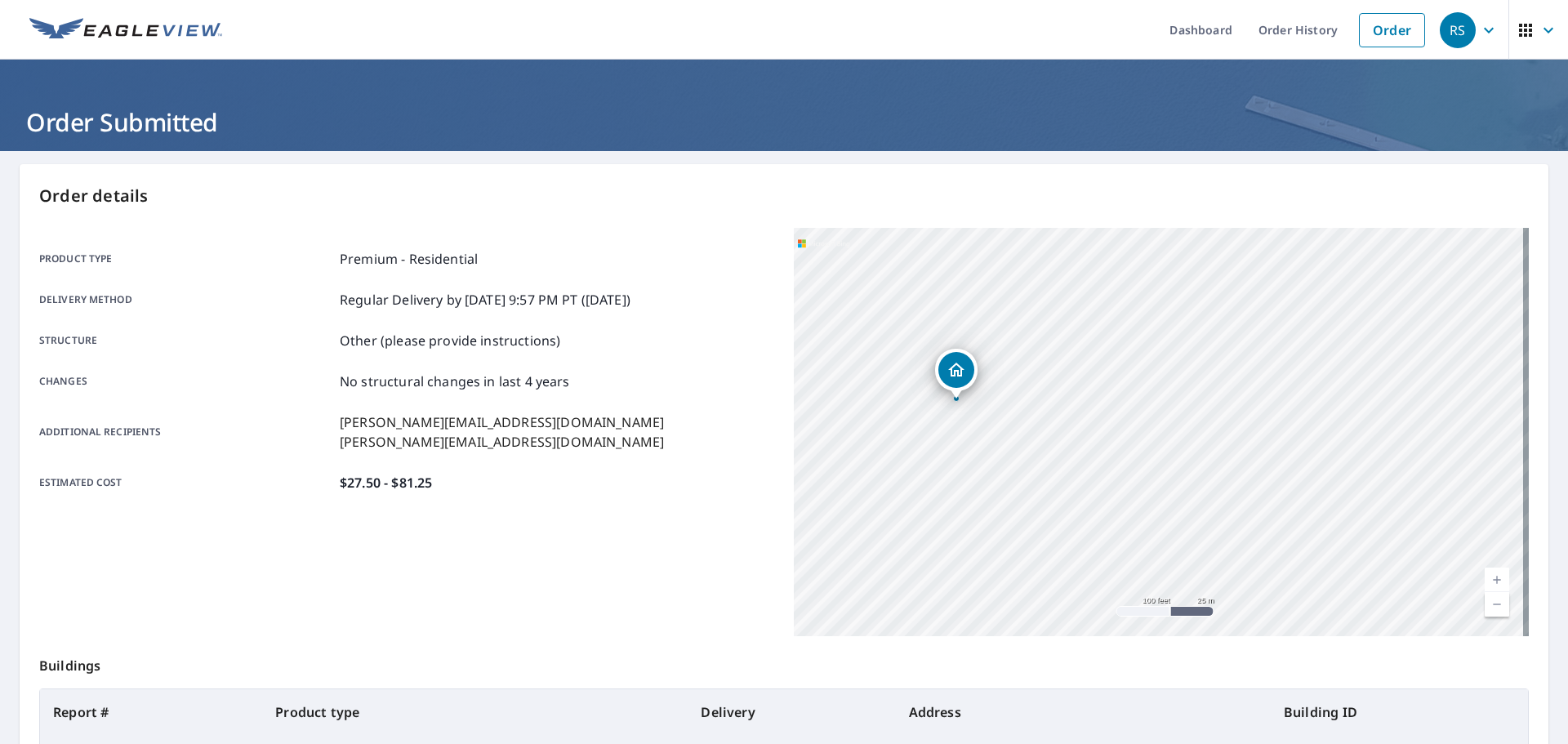
drag, startPoint x: 1170, startPoint y: 384, endPoint x: 1276, endPoint y: 422, distance: 112.6
click at [1276, 422] on div "[STREET_ADDRESS][PERSON_NAME]" at bounding box center [1162, 431] width 735 height 408
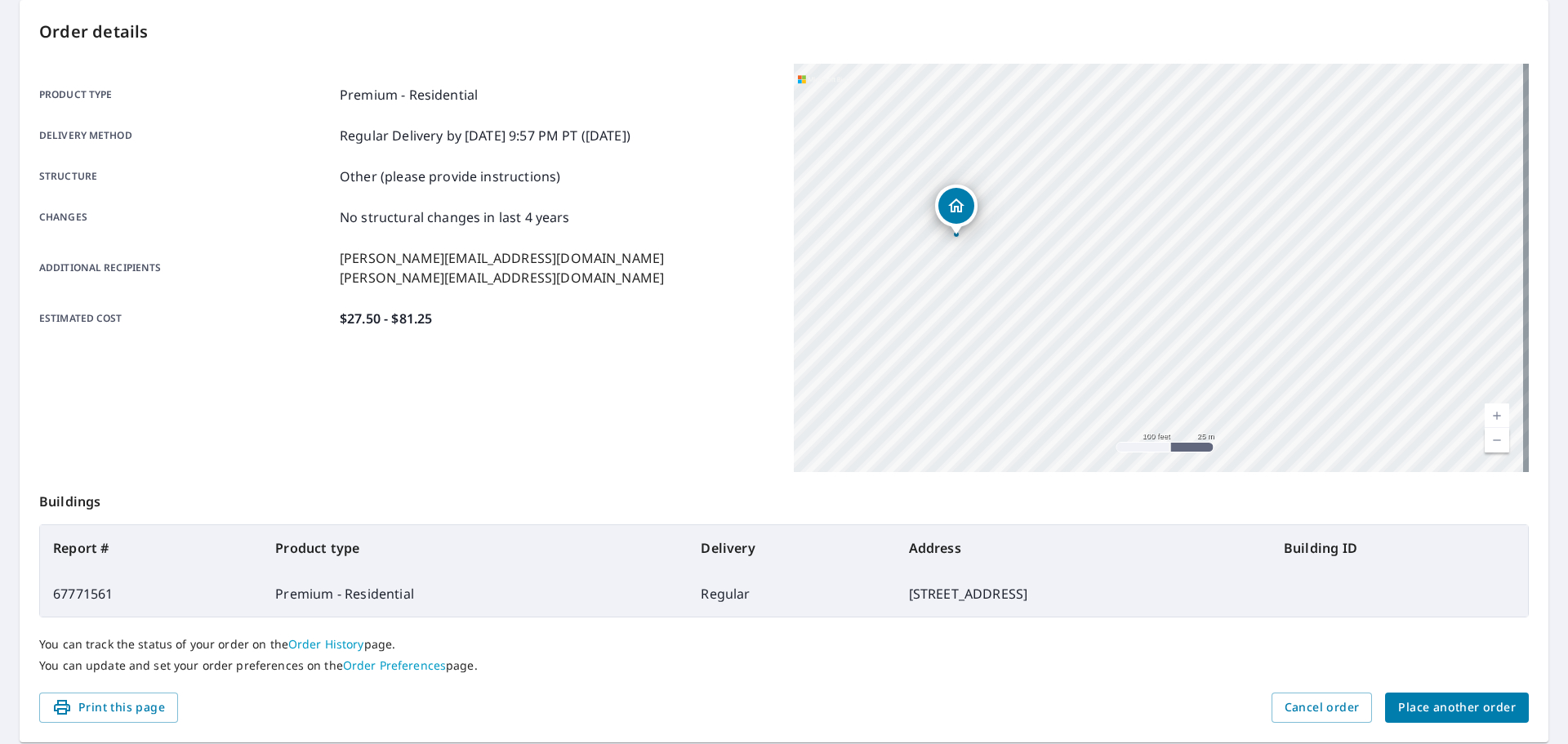
scroll to position [217, 0]
